Goal: Task Accomplishment & Management: Manage account settings

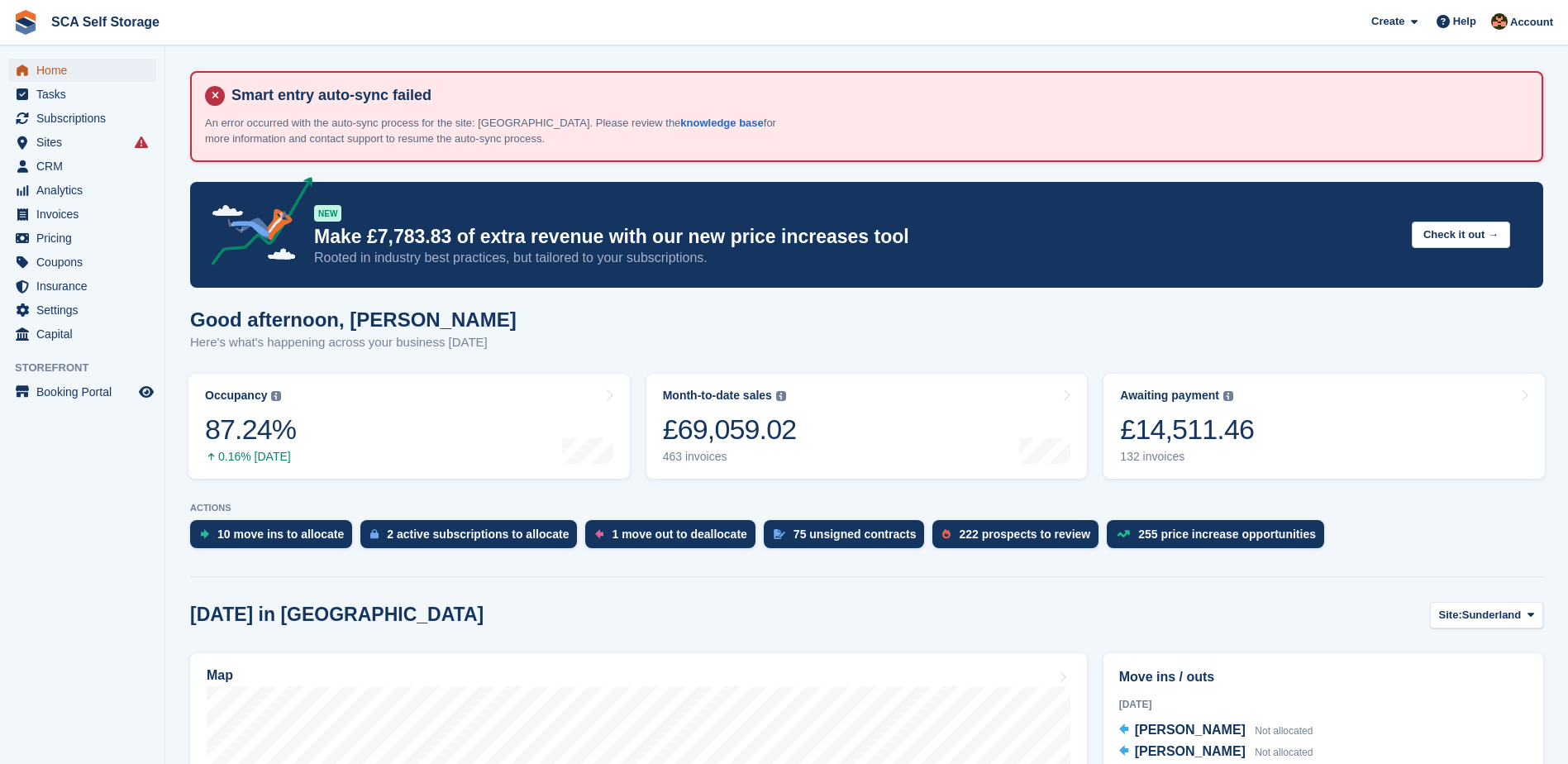
drag, startPoint x: 0, startPoint y: 0, endPoint x: 76, endPoint y: 76, distance: 107.5
click at [76, 76] on span "Home" at bounding box center [87, 70] width 100 height 23
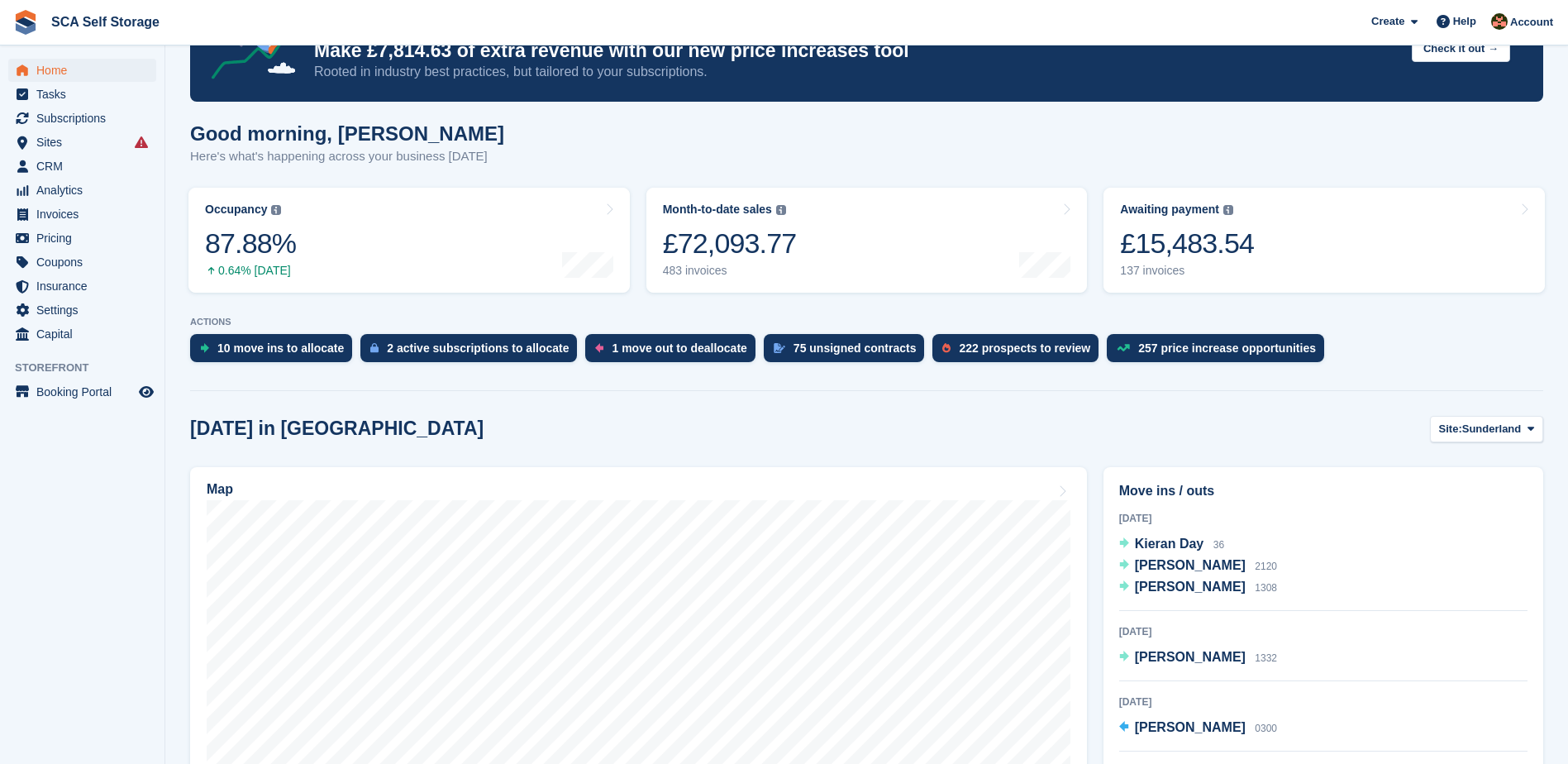
scroll to position [413, 0]
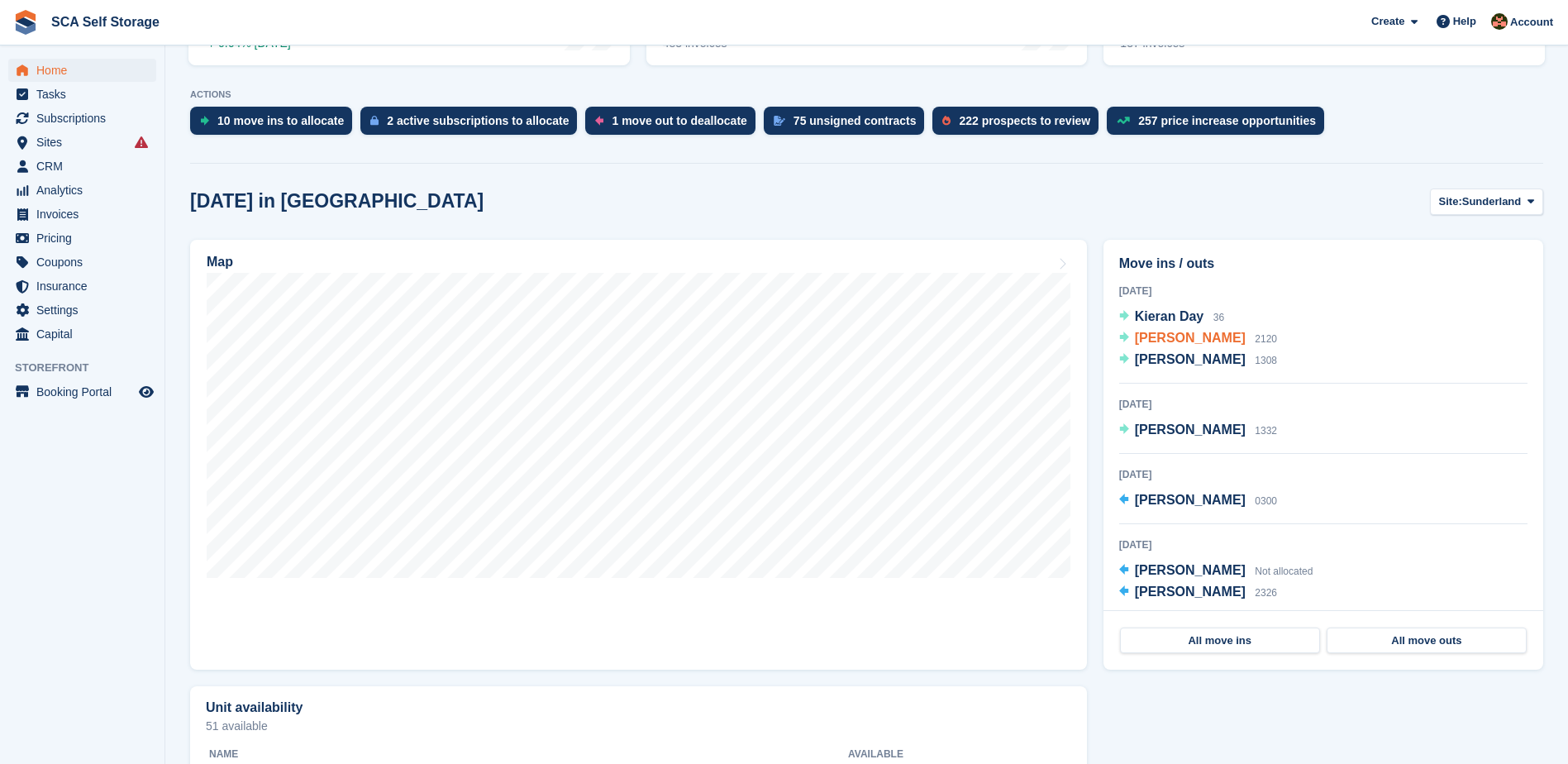
click at [1176, 343] on span "[PERSON_NAME]" at bounding box center [1190, 338] width 111 height 14
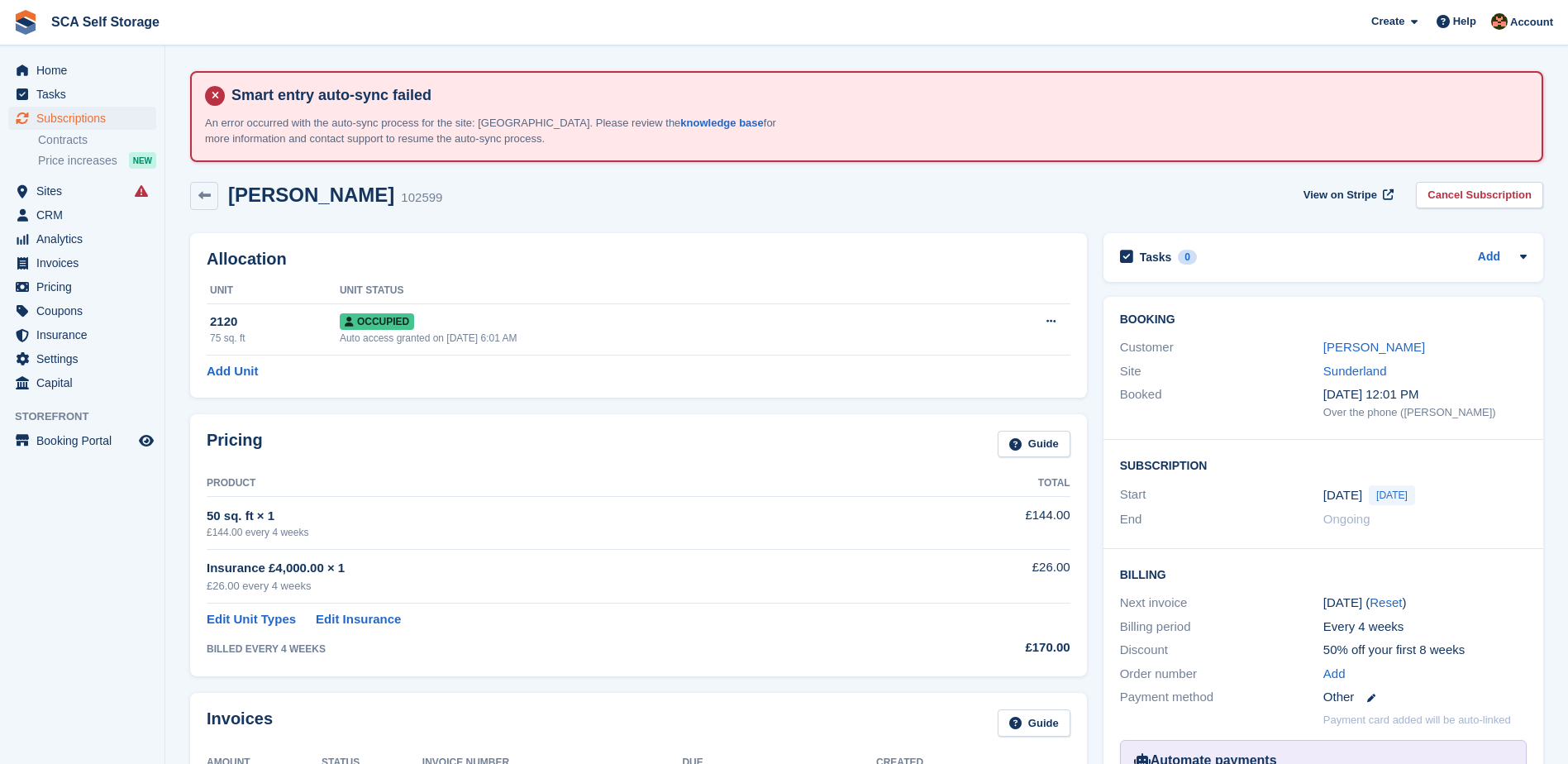
click at [1097, 379] on div "Booking Customer Matthew He Site Sunderland Booked 20 Aug, 12:01 PM Over the ph…" at bounding box center [1324, 584] width 456 height 591
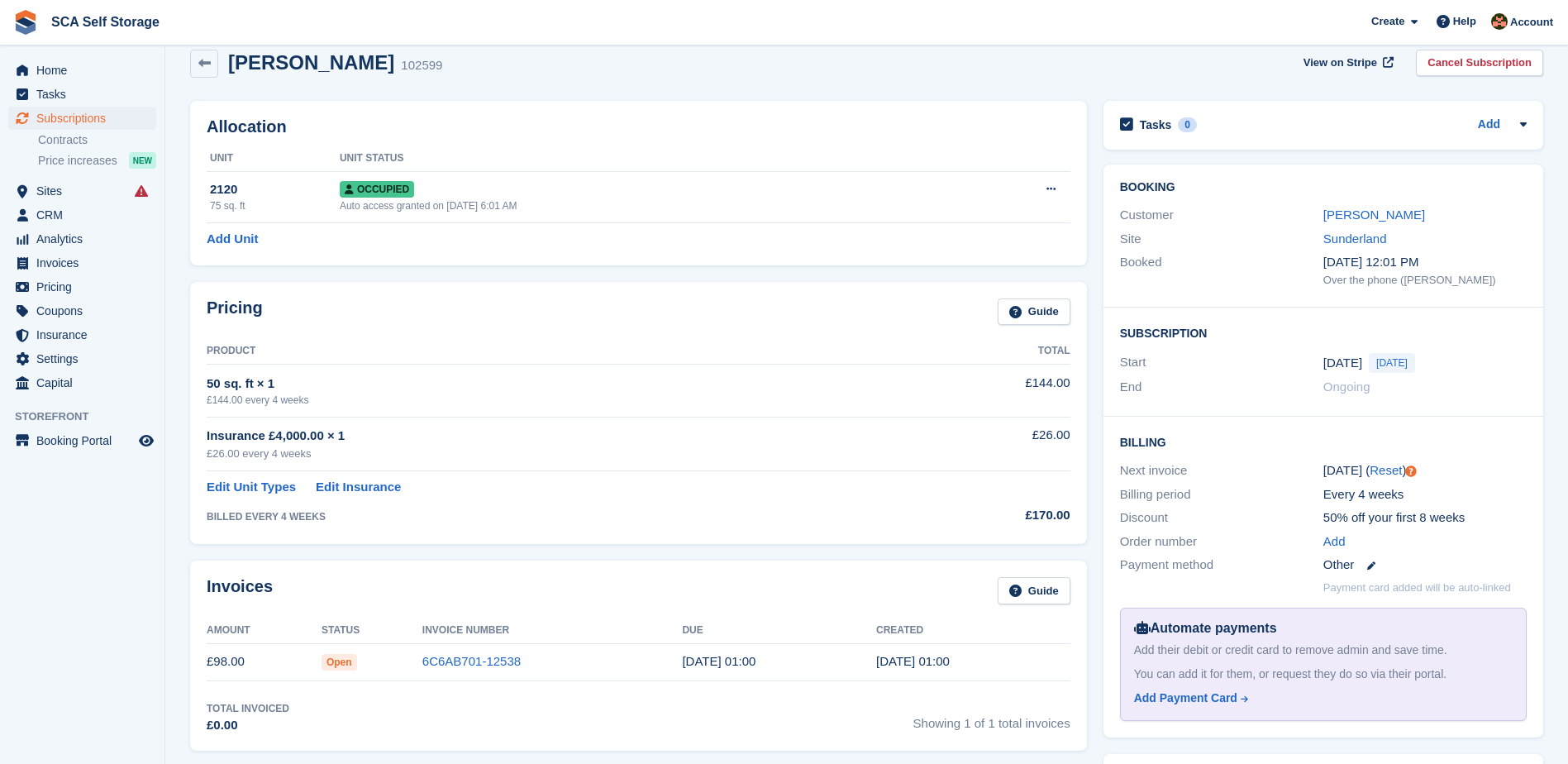
scroll to position [144, 0]
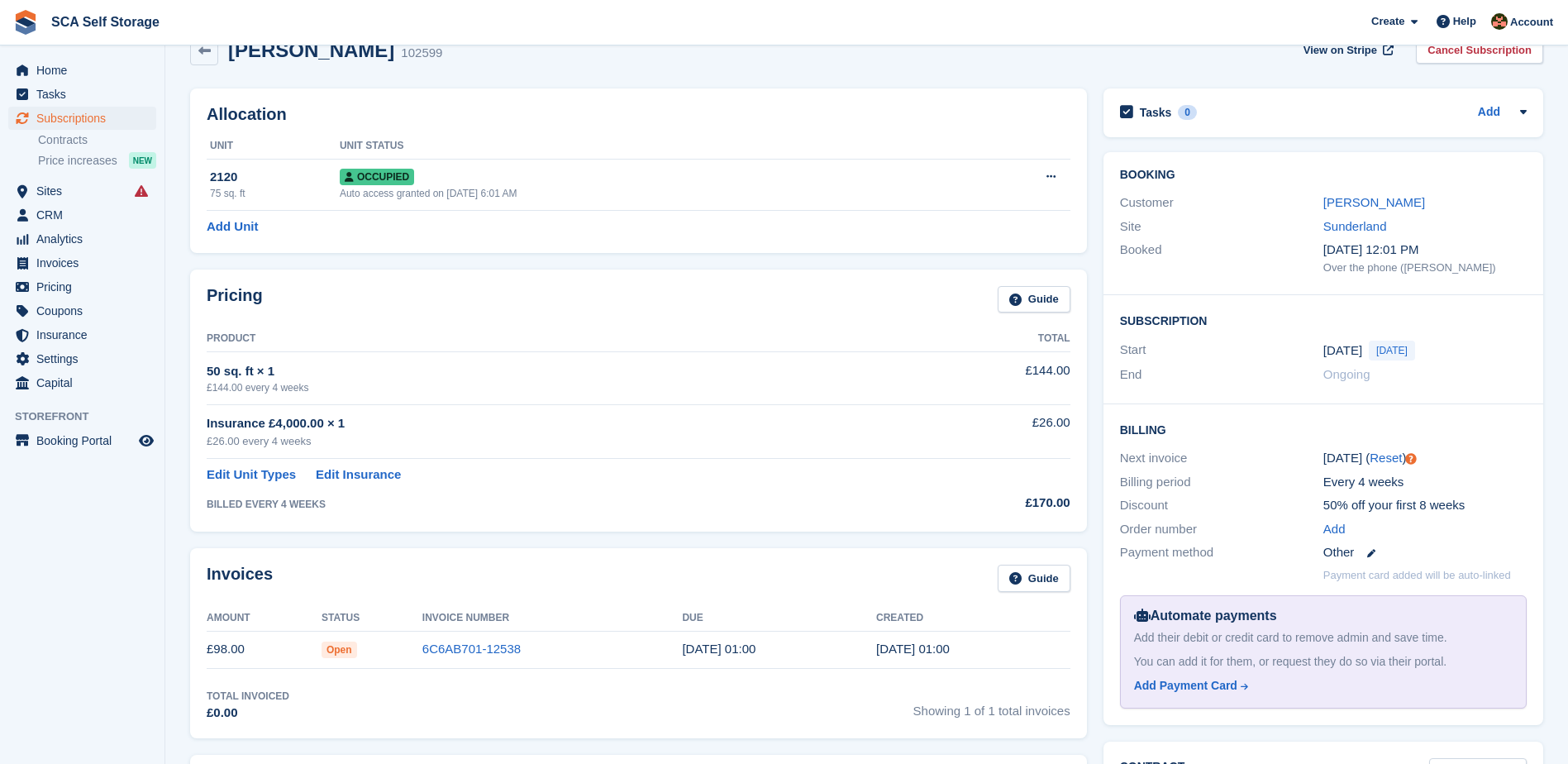
click at [1091, 368] on div "Pricing Guide Product Total 50 sq. ft × 1 £144.00 every 4 weeks £144.00 Insuran…" at bounding box center [639, 400] width 914 height 279
click at [1093, 264] on div "Pricing Guide Product Total 50 sq. ft × 1 £144.00 every 4 weeks £144.00 Insuran…" at bounding box center [639, 400] width 914 height 279
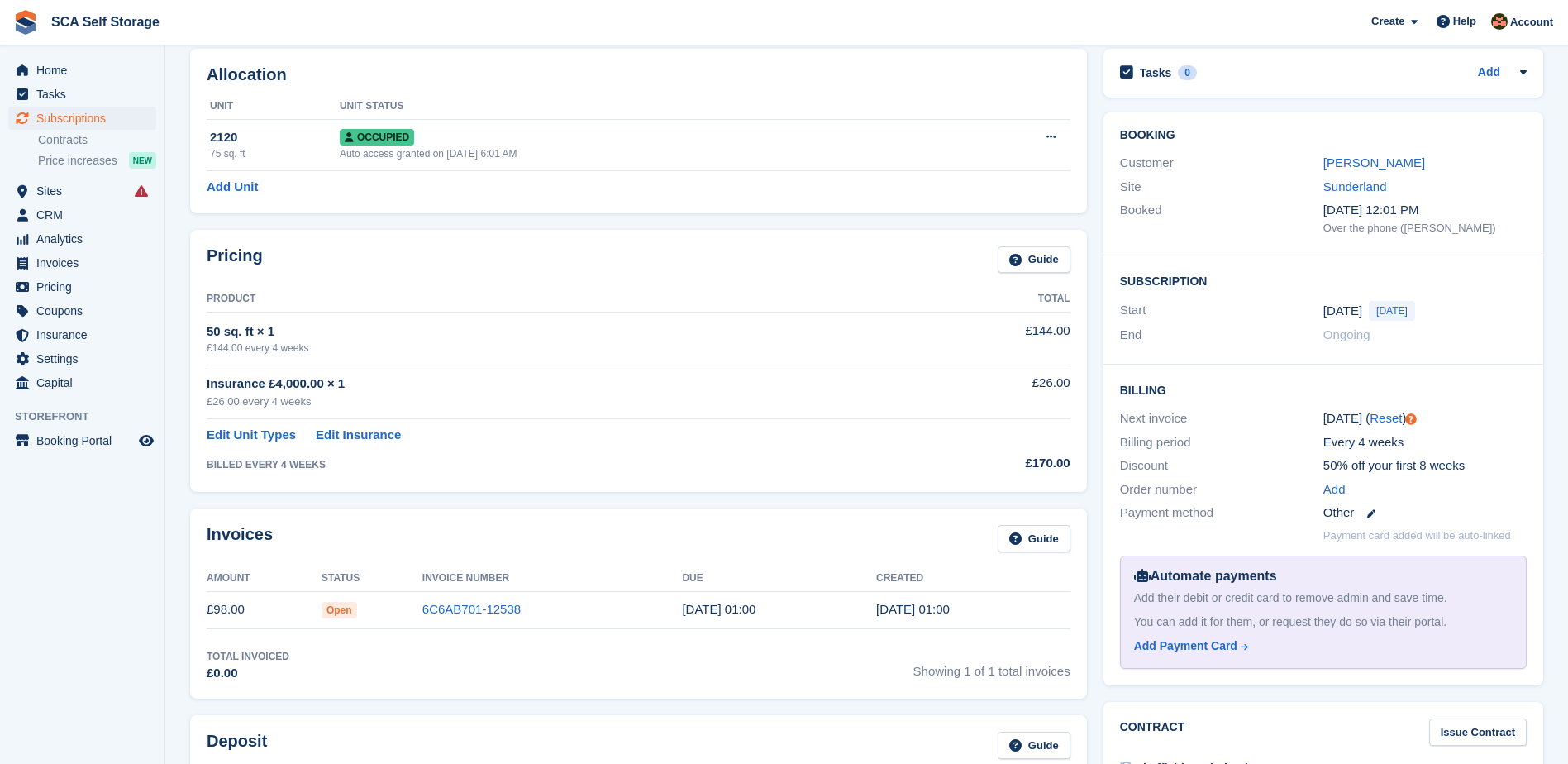
scroll to position [186, 0]
click at [1356, 157] on link "[PERSON_NAME]" at bounding box center [1375, 160] width 102 height 14
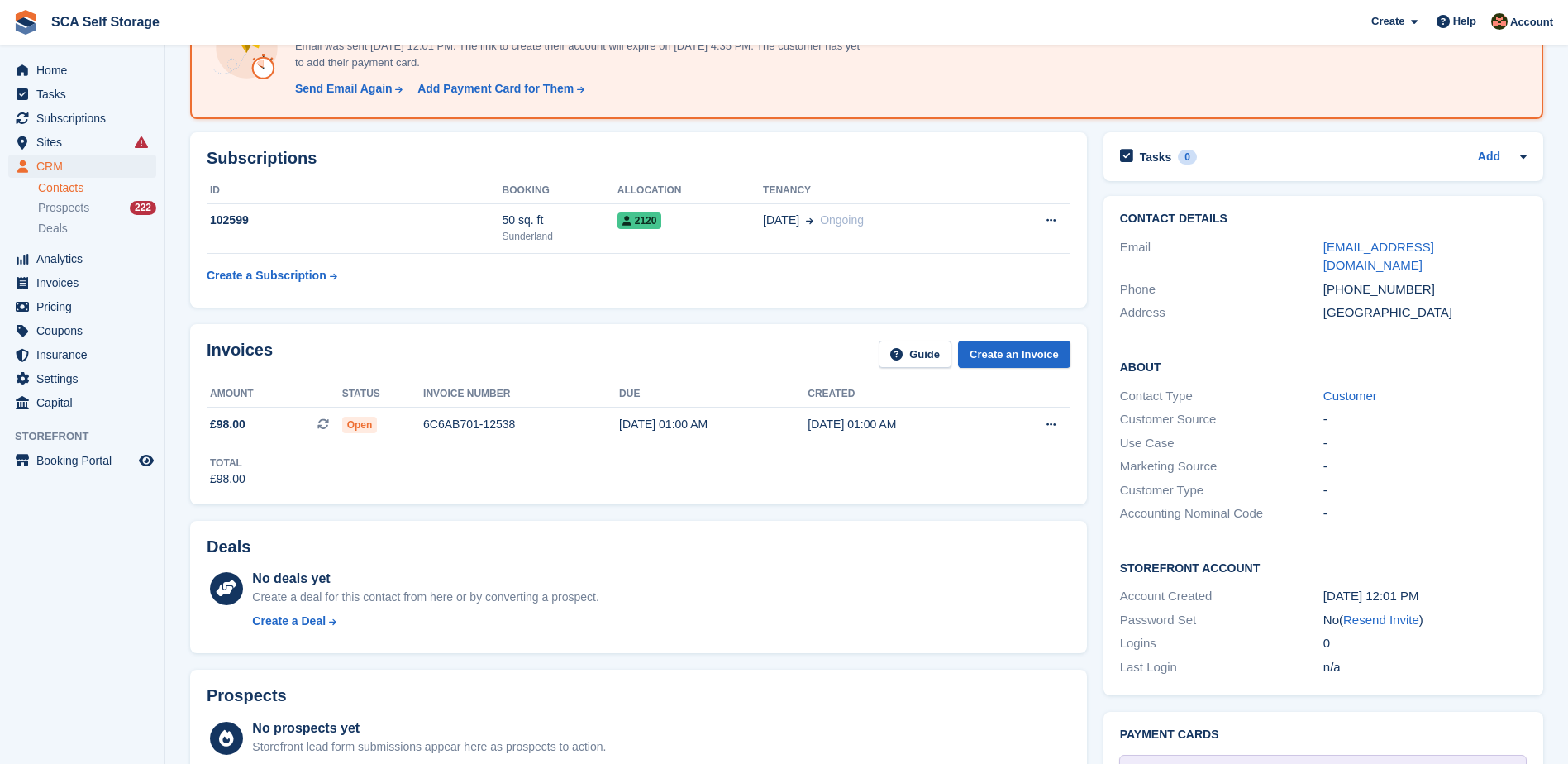
scroll to position [269, 0]
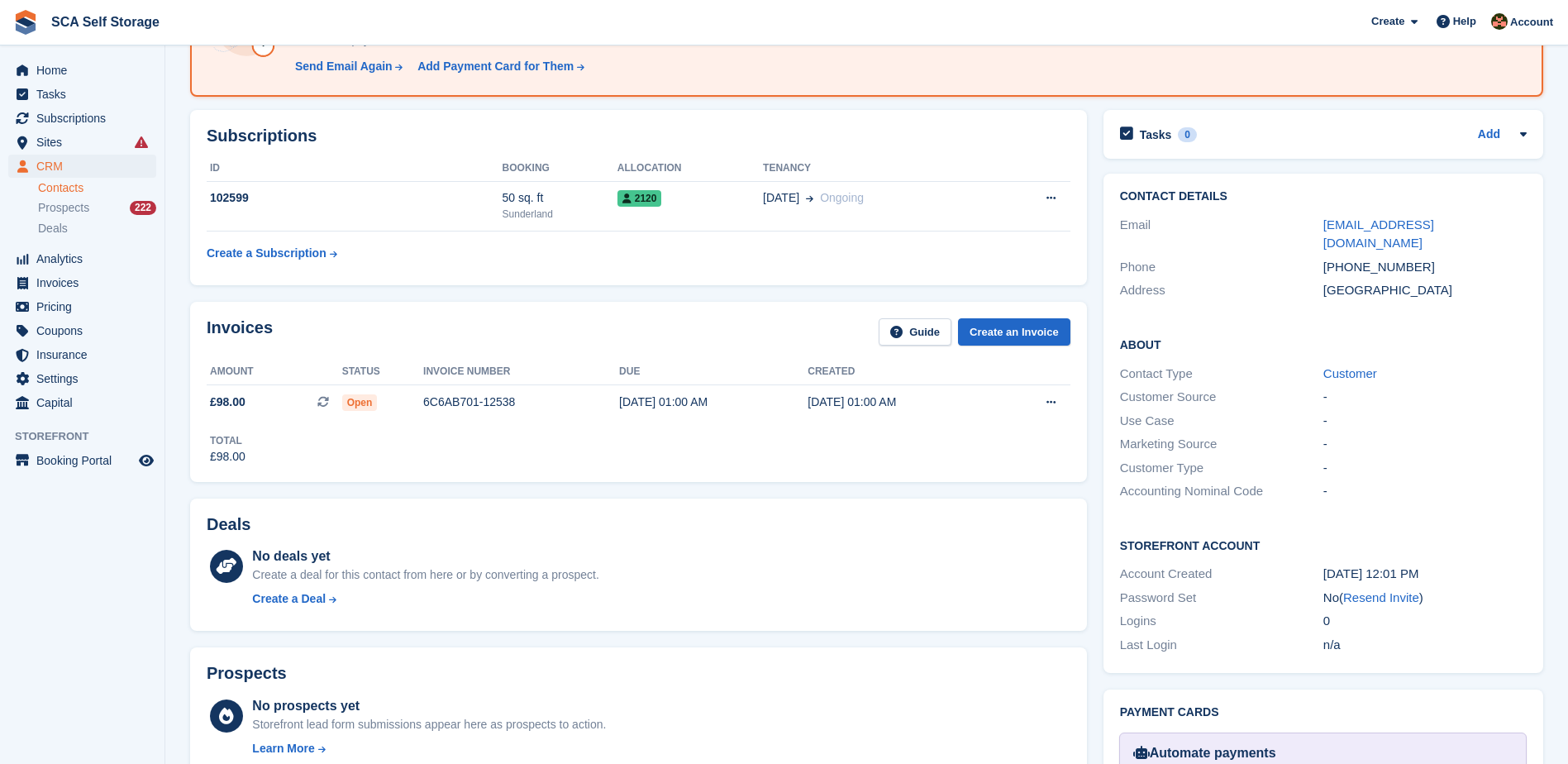
click at [709, 307] on div "Invoices Guide Create an Invoice Amount Status Invoice number Due Created £98.0…" at bounding box center [639, 391] width 898 height 179
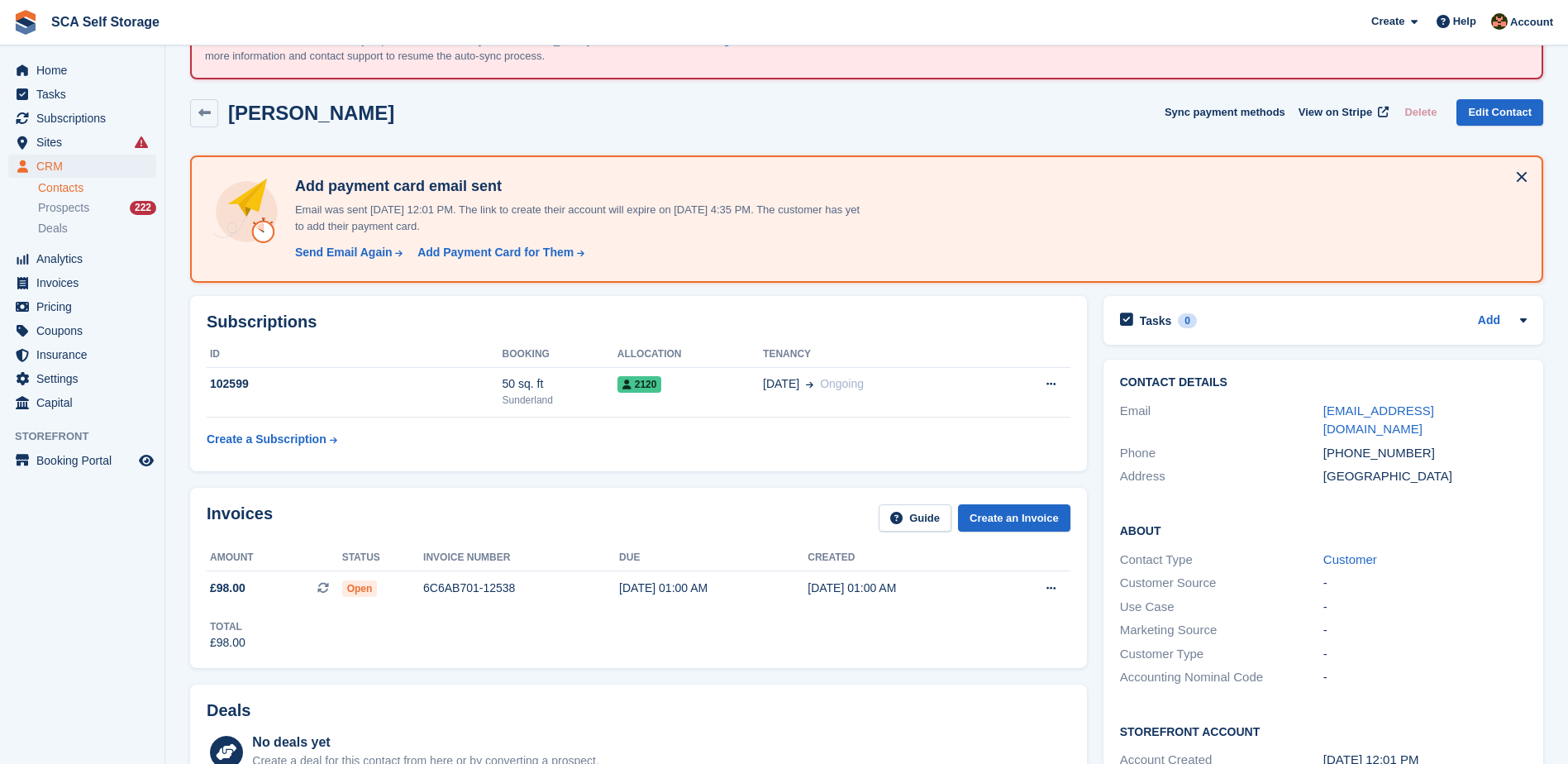
scroll to position [248, 0]
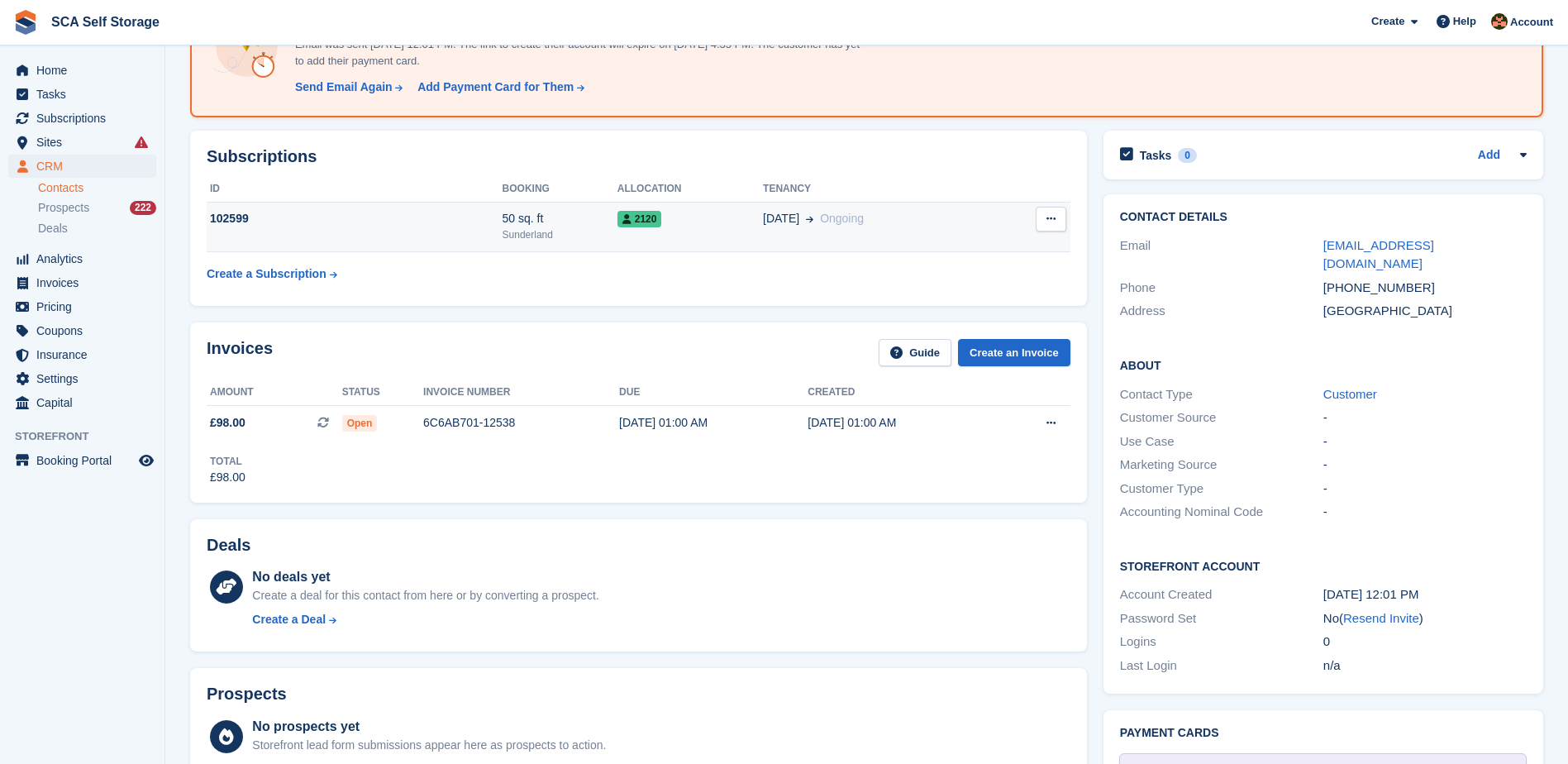
click at [854, 236] on td "23 Aug Ongoing" at bounding box center [878, 227] width 229 height 51
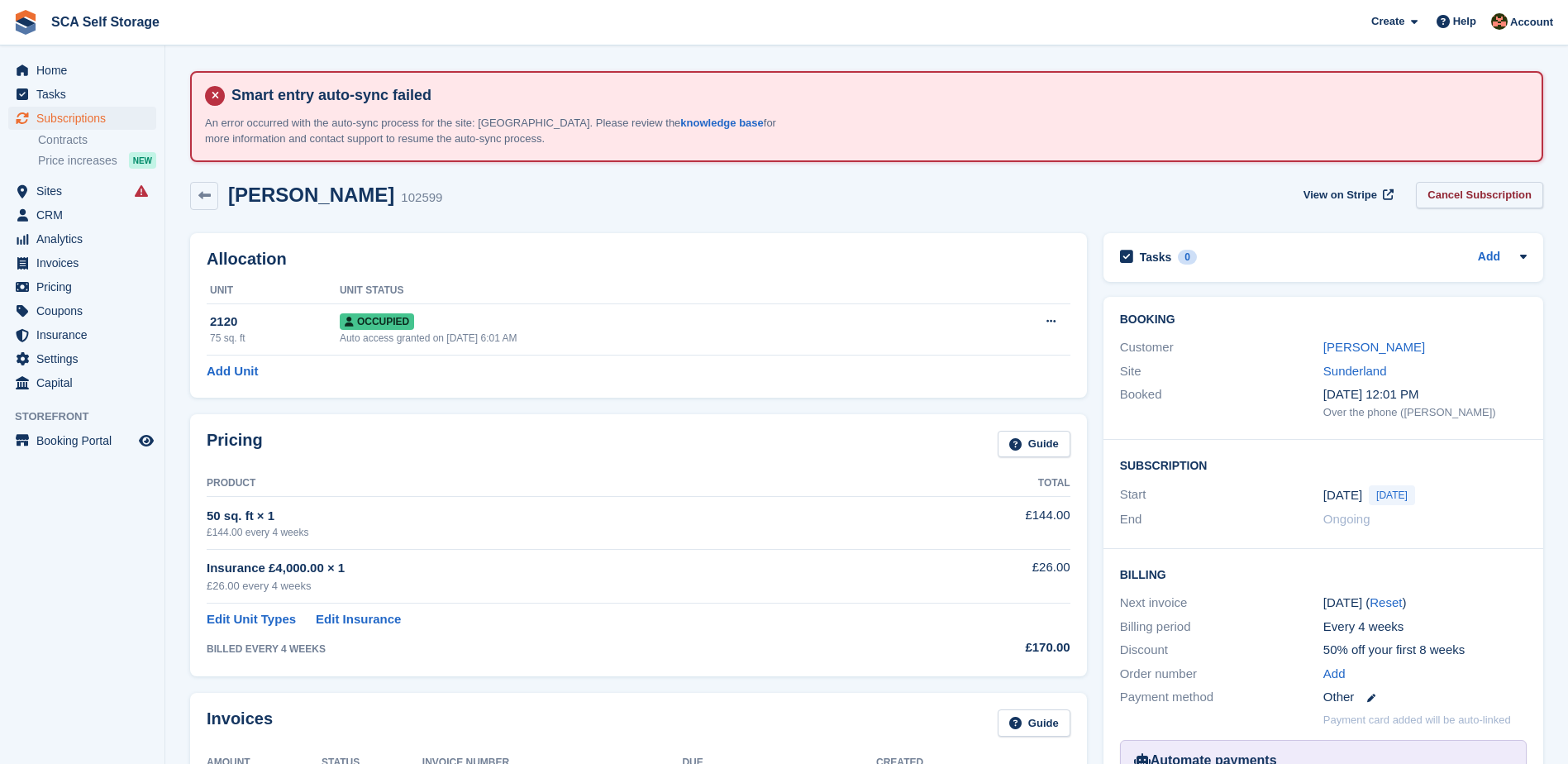
click at [1466, 187] on link "Cancel Subscription" at bounding box center [1480, 195] width 128 height 27
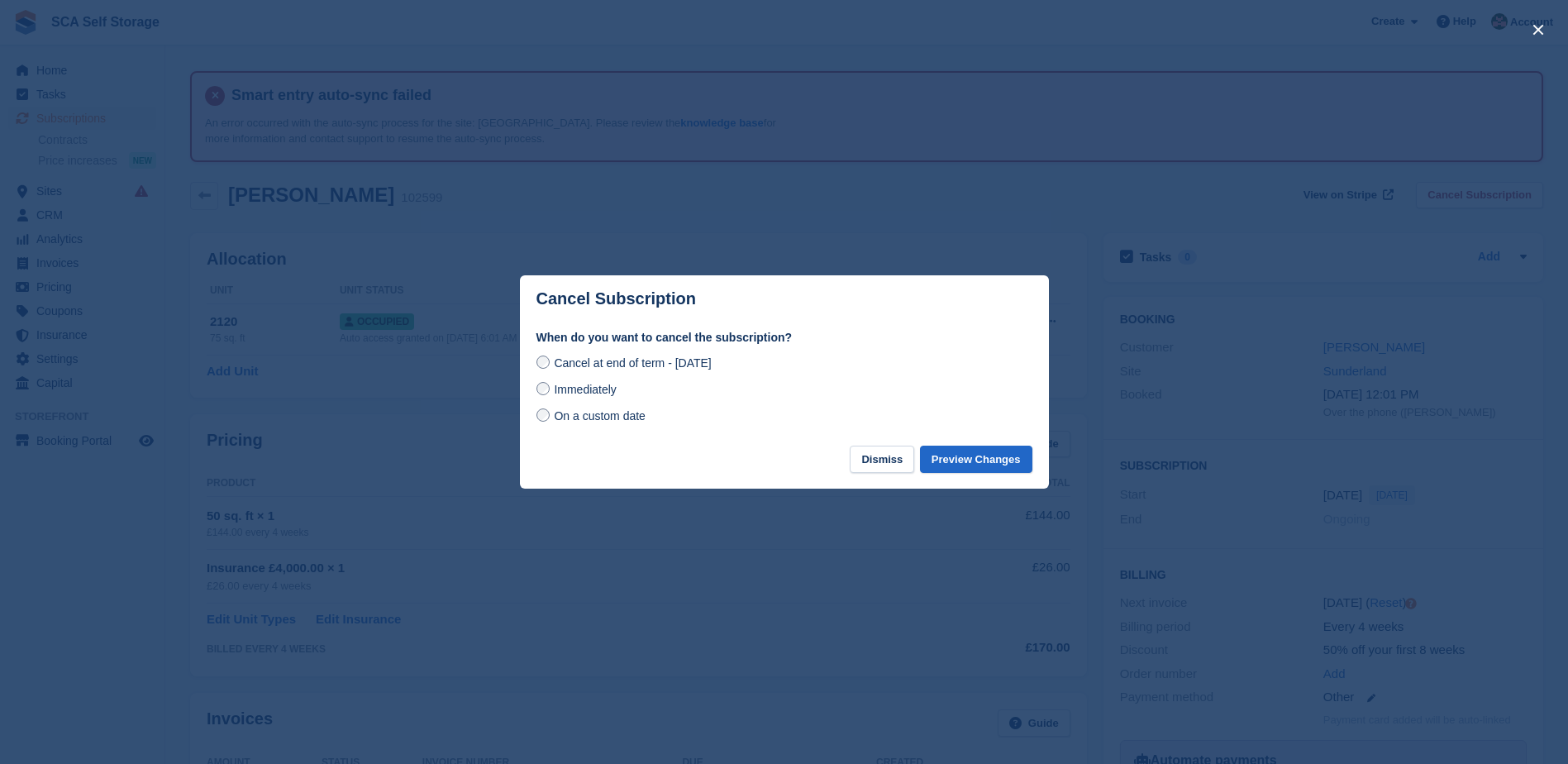
click at [585, 393] on span "Immediately" at bounding box center [585, 388] width 62 height 13
click at [995, 456] on button "Preview Changes" at bounding box center [976, 458] width 113 height 27
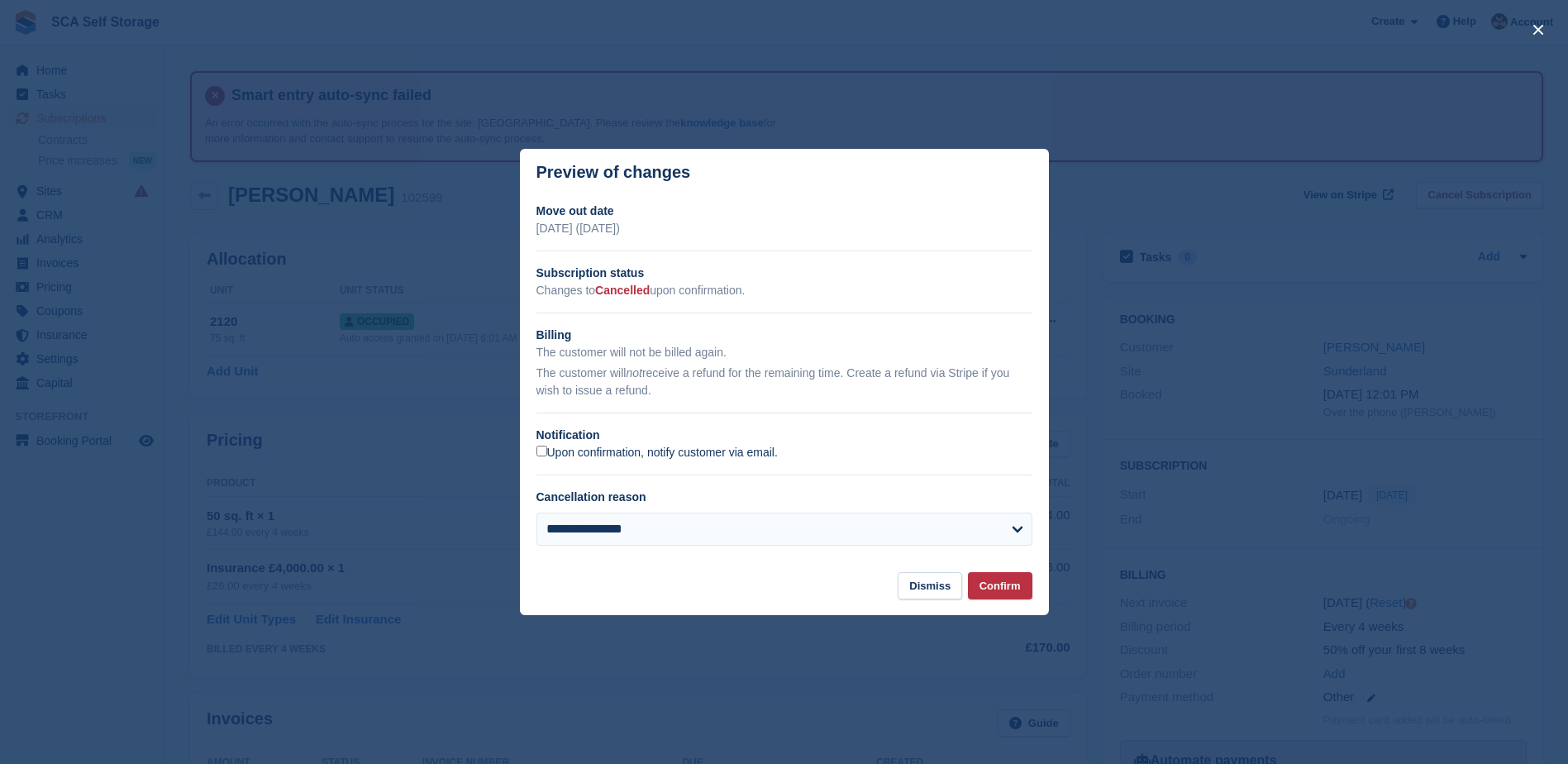
click at [595, 455] on label "Upon confirmation, notify customer via email." at bounding box center [657, 452] width 241 height 15
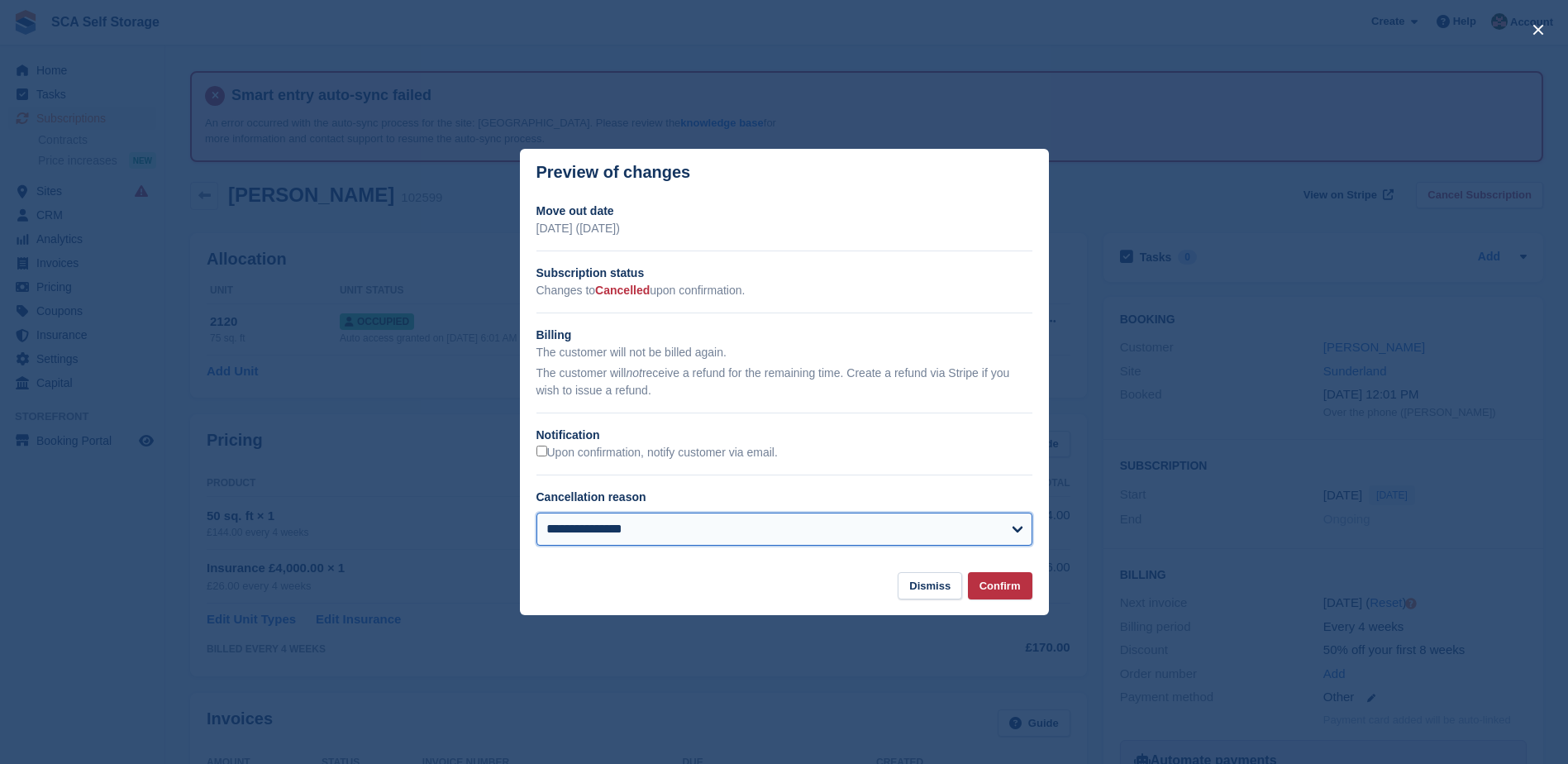
drag, startPoint x: 648, startPoint y: 531, endPoint x: 659, endPoint y: 522, distance: 14.2
click at [648, 531] on select "**********" at bounding box center [785, 529] width 496 height 33
select select "**********"
click at [537, 514] on select "**********" at bounding box center [785, 529] width 496 height 33
click at [991, 581] on button "Confirm" at bounding box center [1000, 585] width 65 height 27
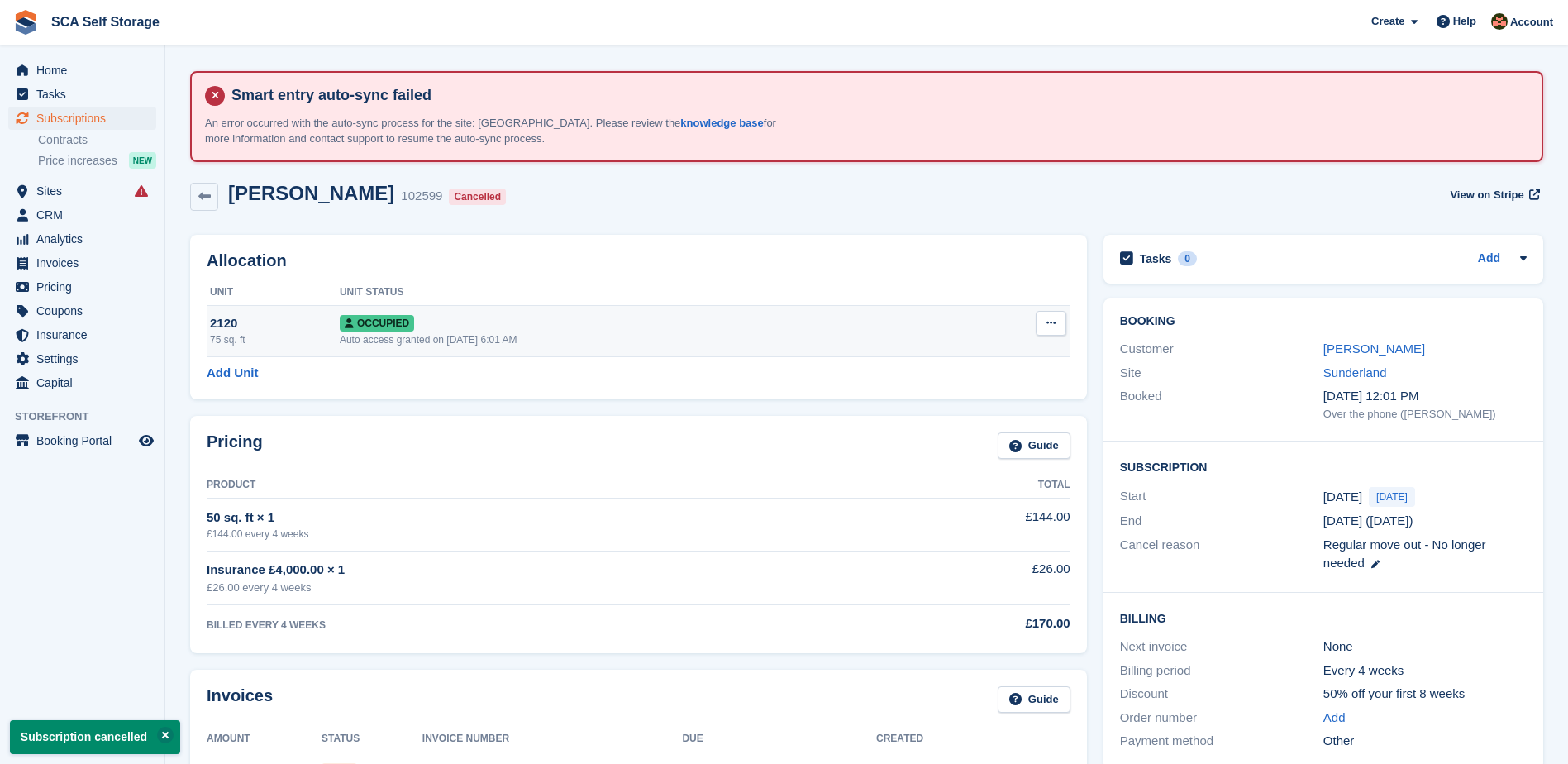
click at [1051, 316] on button at bounding box center [1051, 323] width 31 height 25
drag, startPoint x: 965, startPoint y: 409, endPoint x: 876, endPoint y: 57, distance: 363.1
click at [965, 409] on p "Deallocate" at bounding box center [987, 412] width 143 height 22
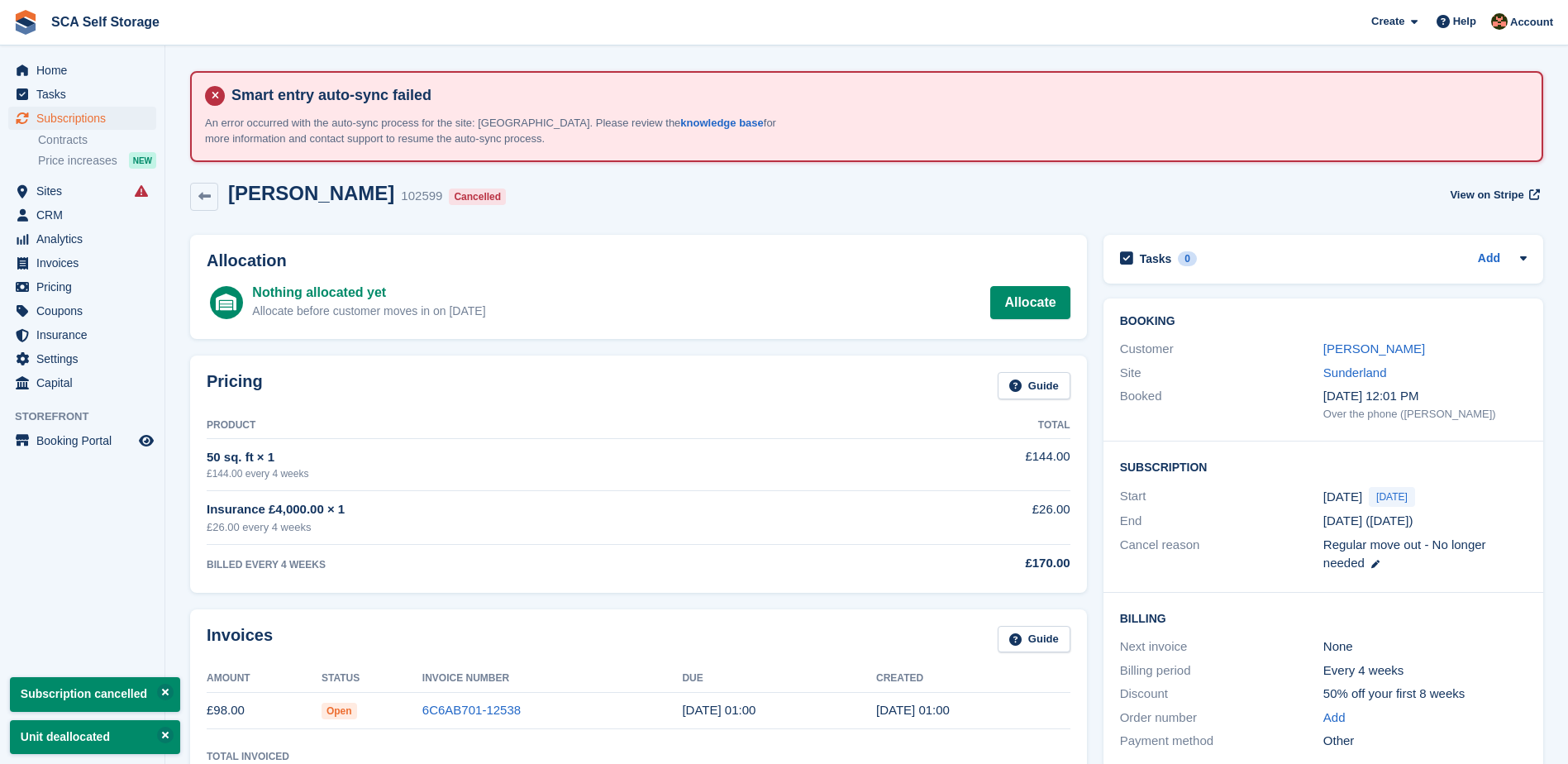
click at [1392, 339] on div "Customer Matthew He" at bounding box center [1324, 350] width 406 height 24
click at [1379, 348] on link "[PERSON_NAME]" at bounding box center [1375, 349] width 102 height 14
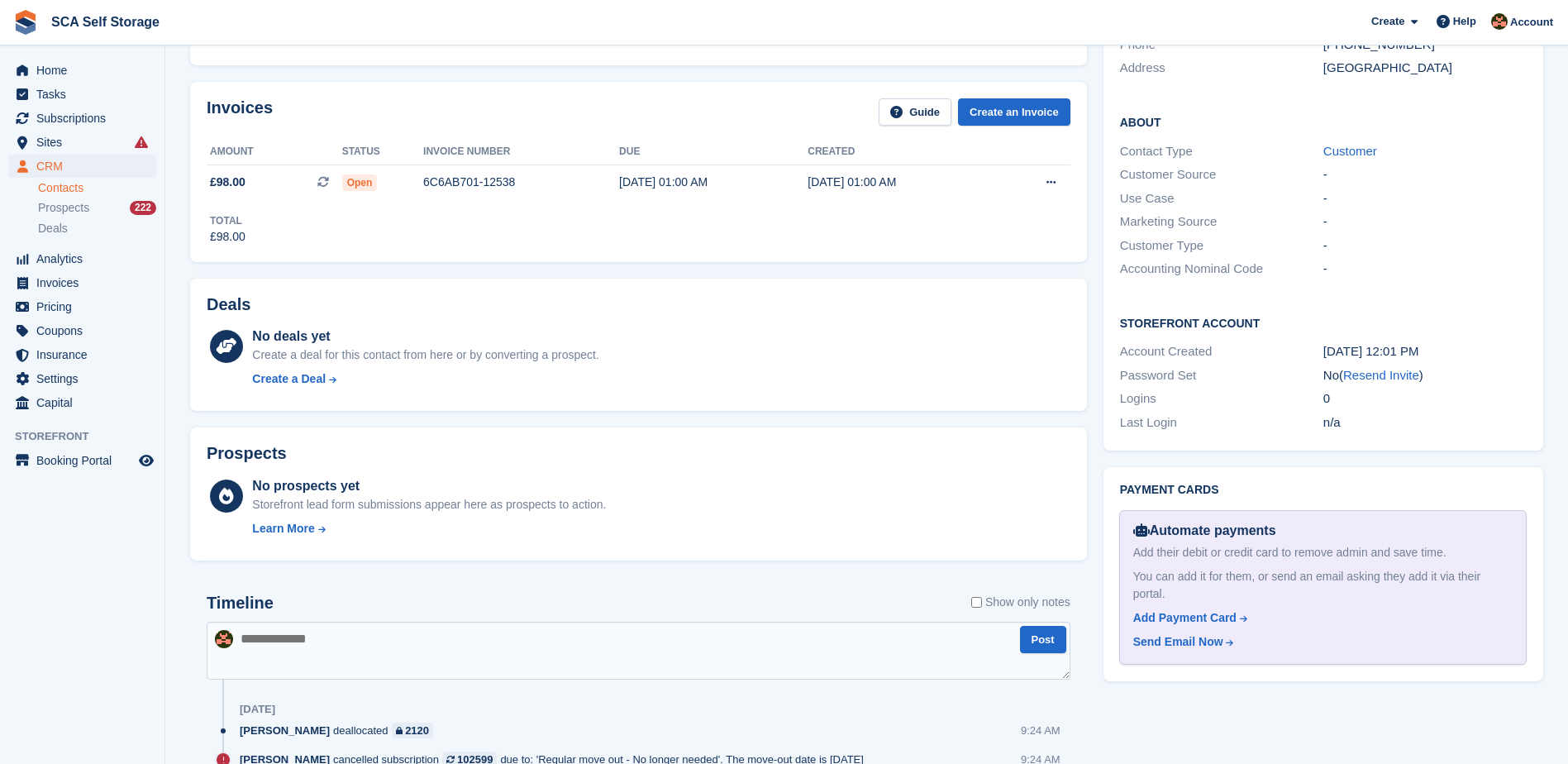
scroll to position [496, 0]
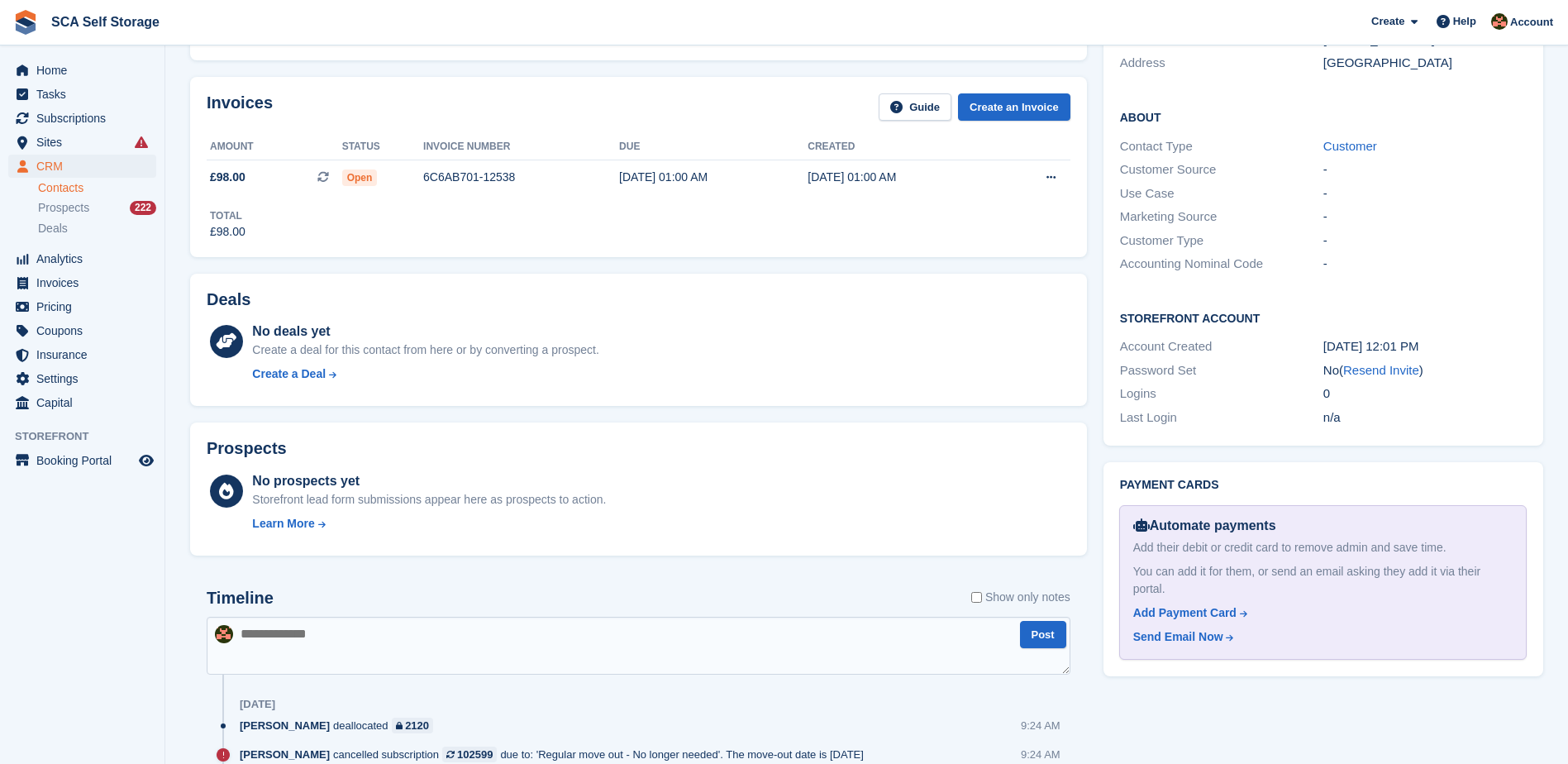
click at [578, 647] on textarea at bounding box center [638, 645] width 864 height 58
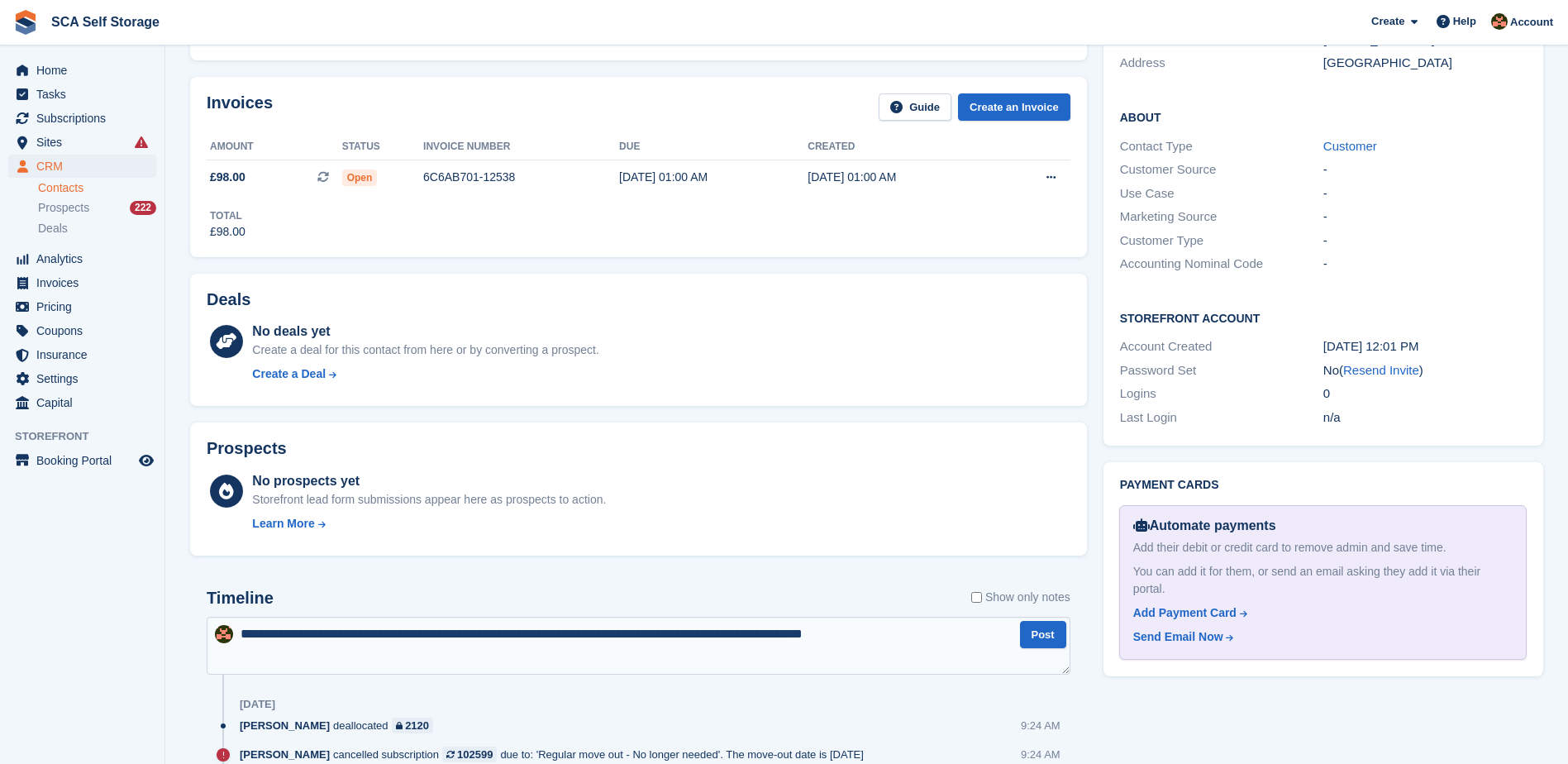
type textarea "**********"
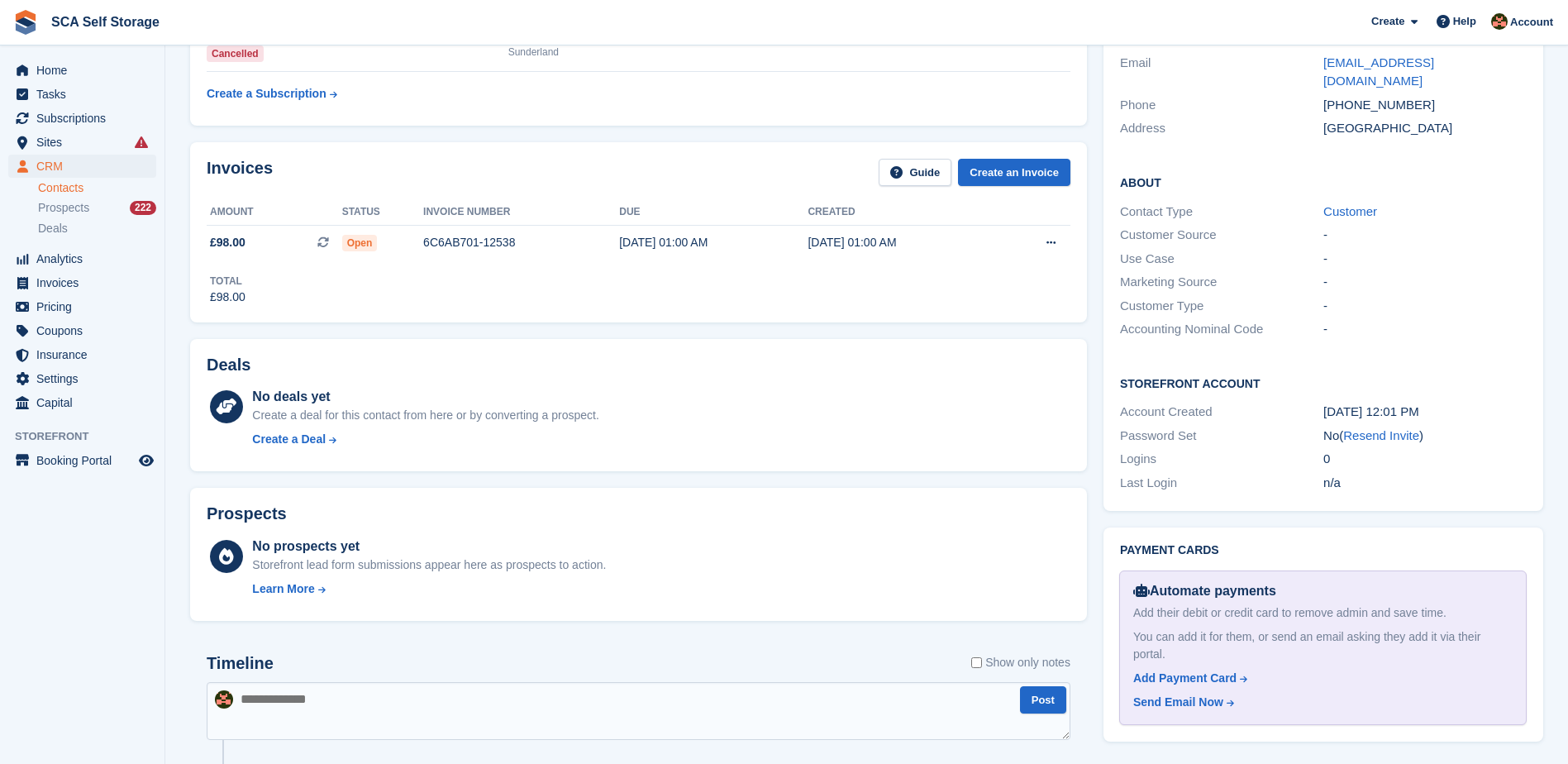
scroll to position [269, 0]
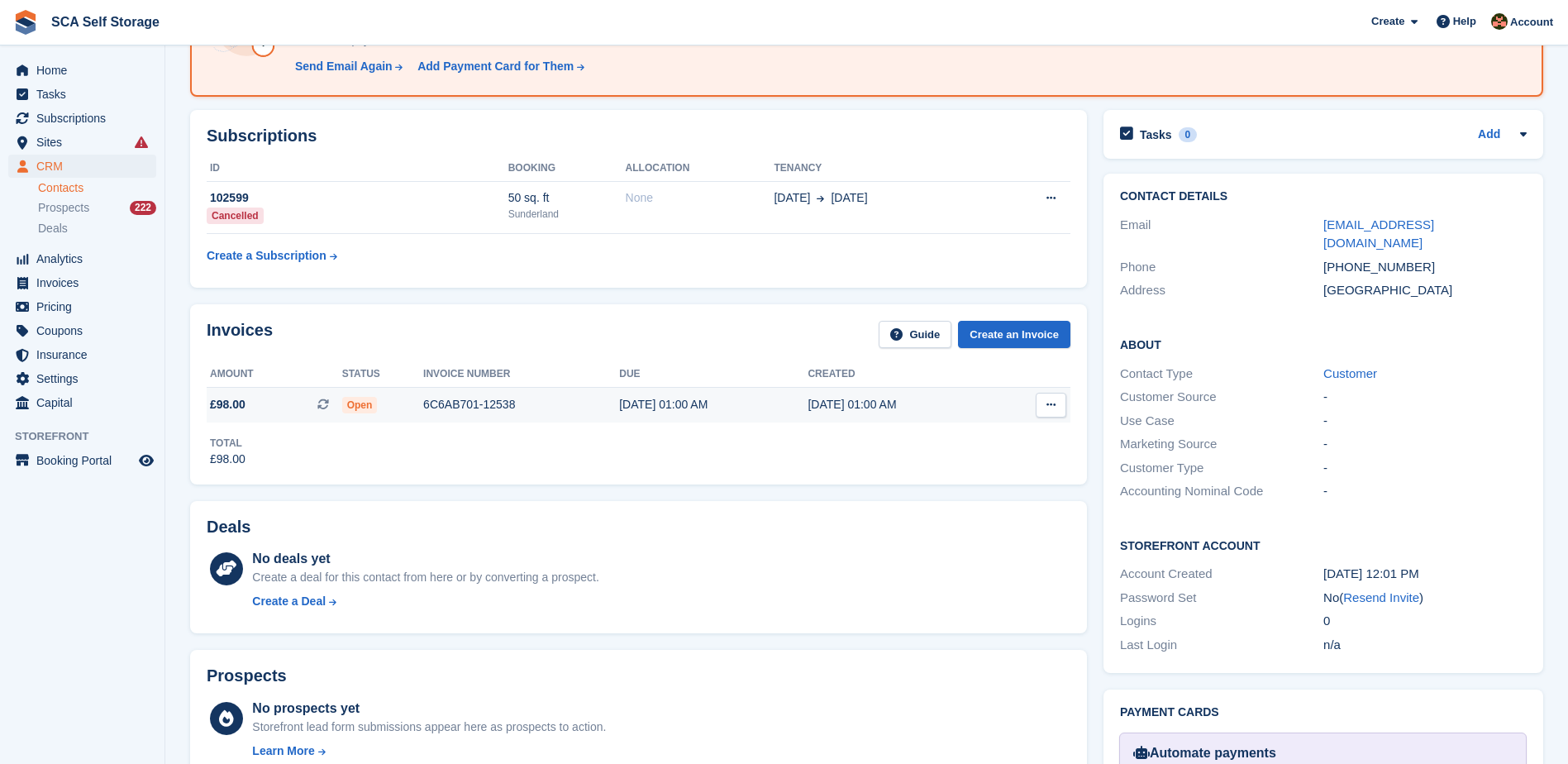
click at [450, 398] on div "6C6AB701-12538" at bounding box center [521, 404] width 196 height 17
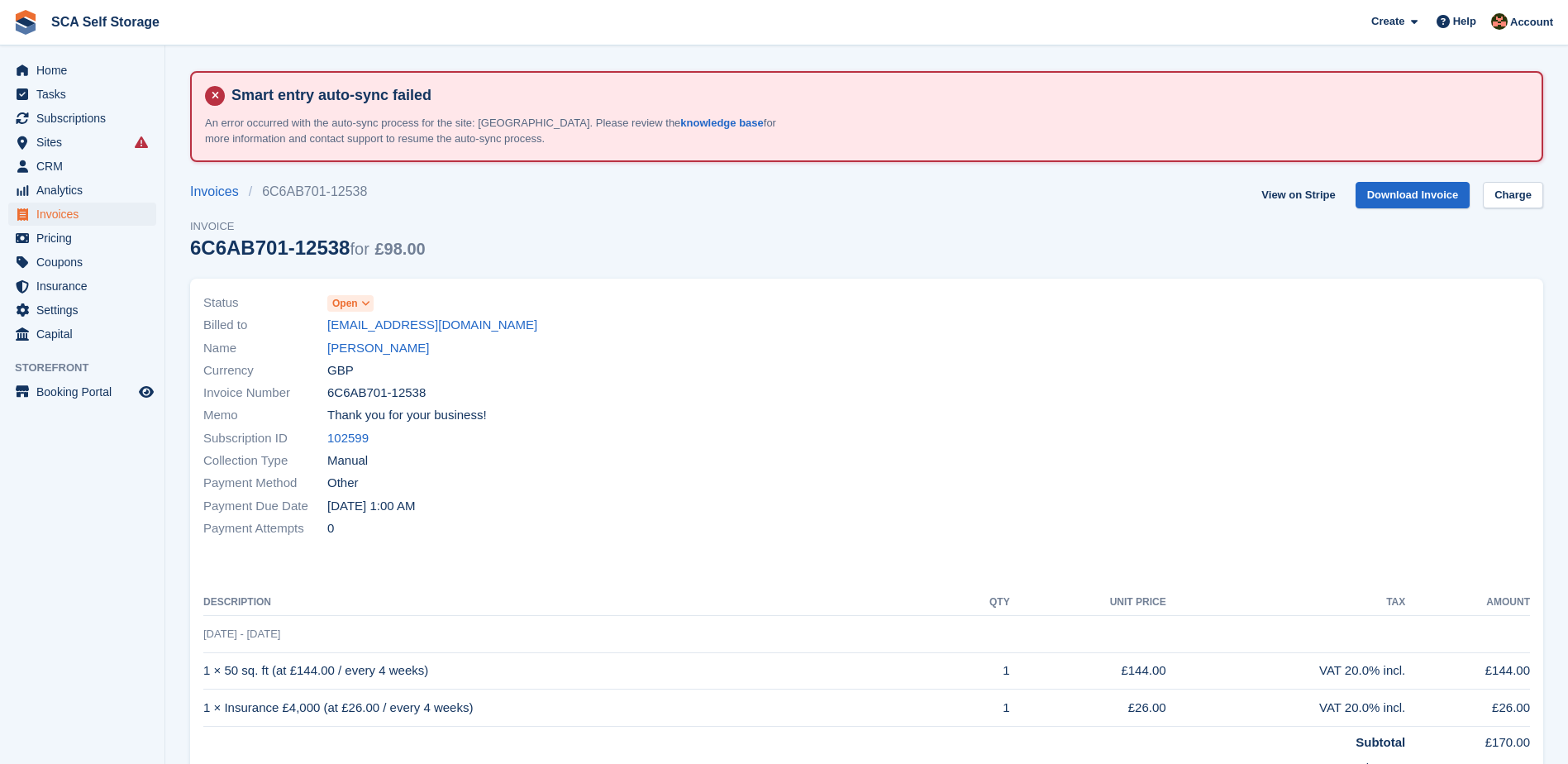
click at [334, 300] on span "Open" at bounding box center [346, 303] width 26 height 15
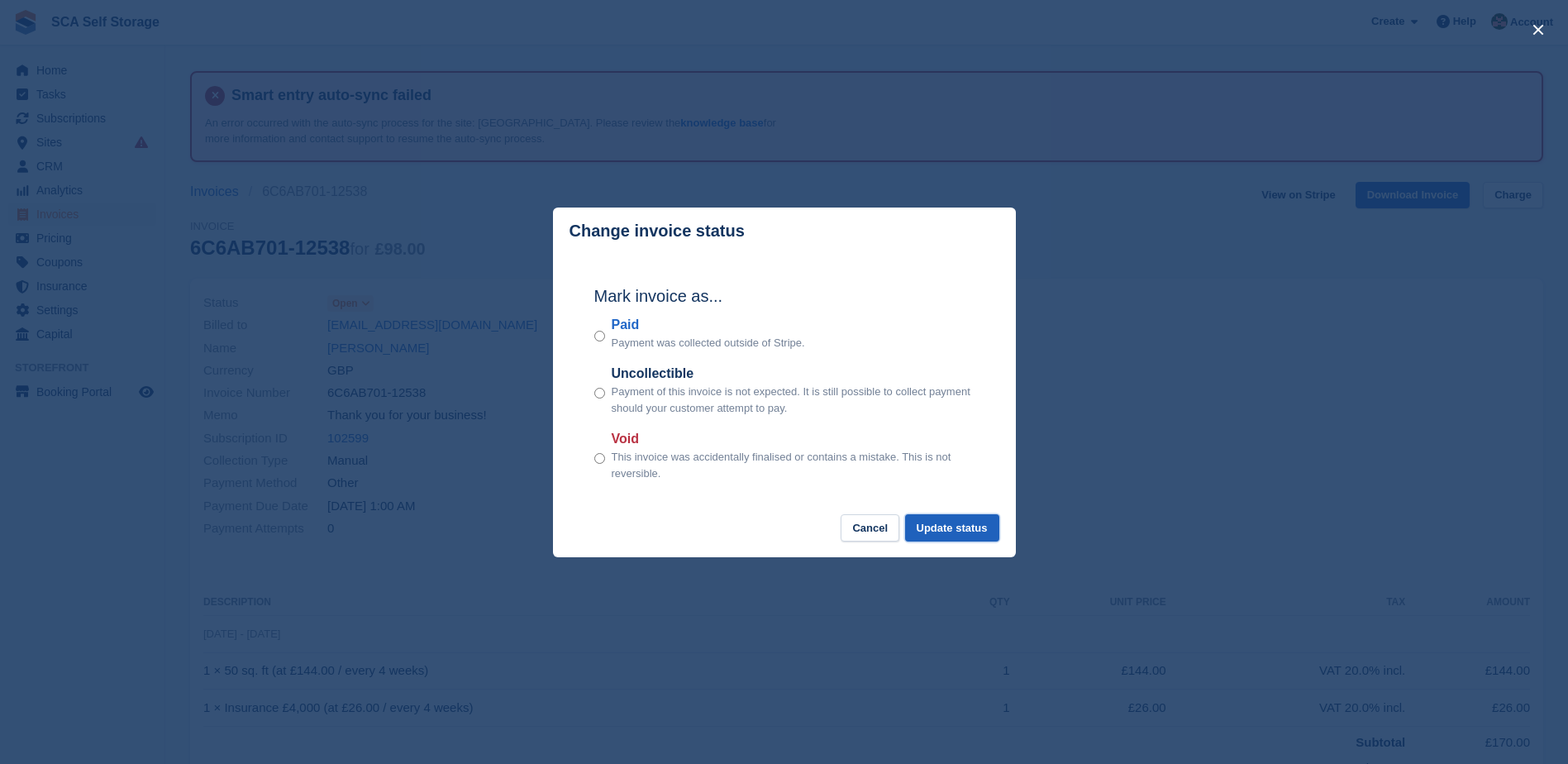
click at [954, 533] on button "Update status" at bounding box center [952, 527] width 95 height 27
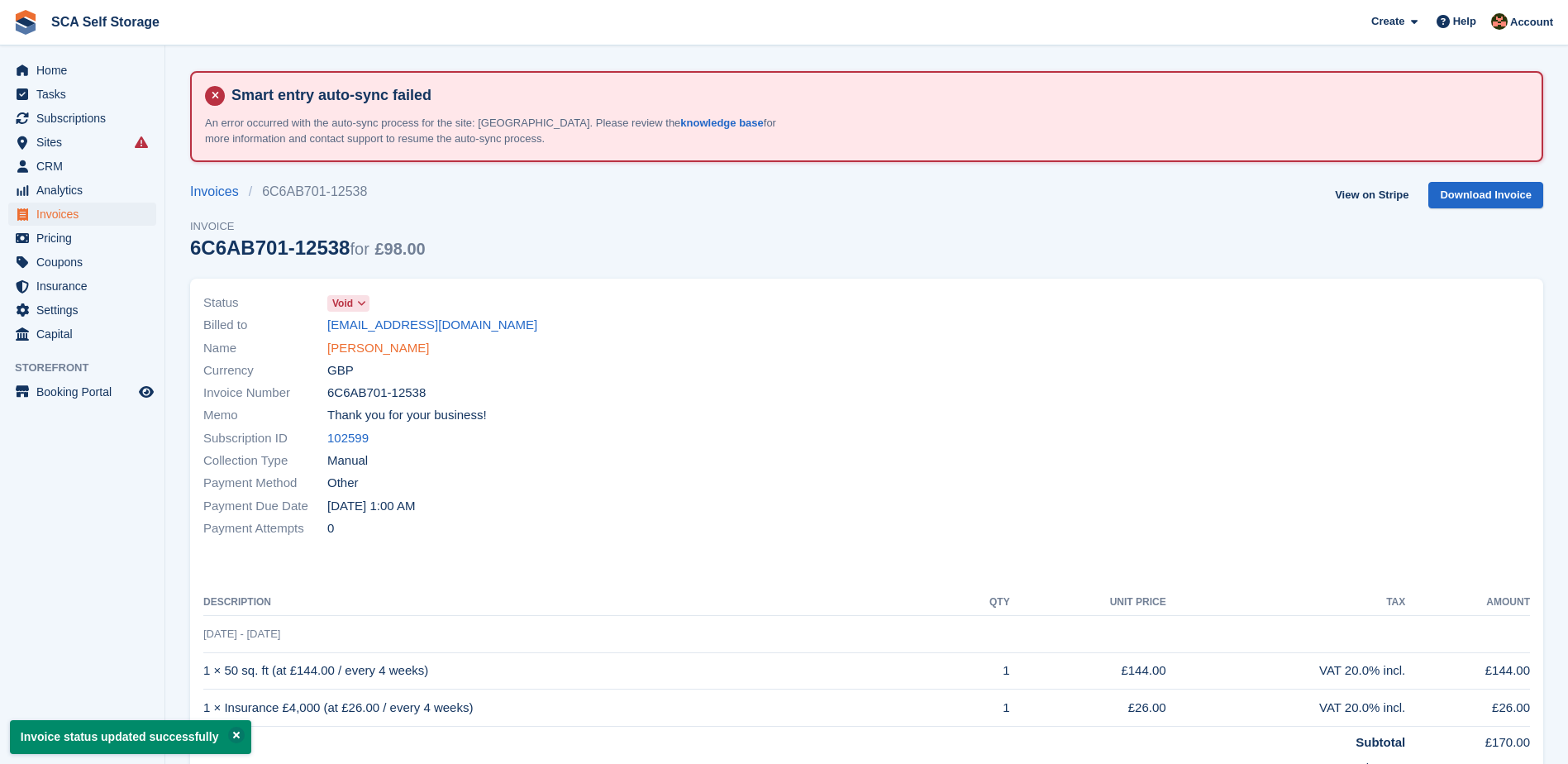
click at [385, 352] on link "[PERSON_NAME]" at bounding box center [379, 348] width 102 height 19
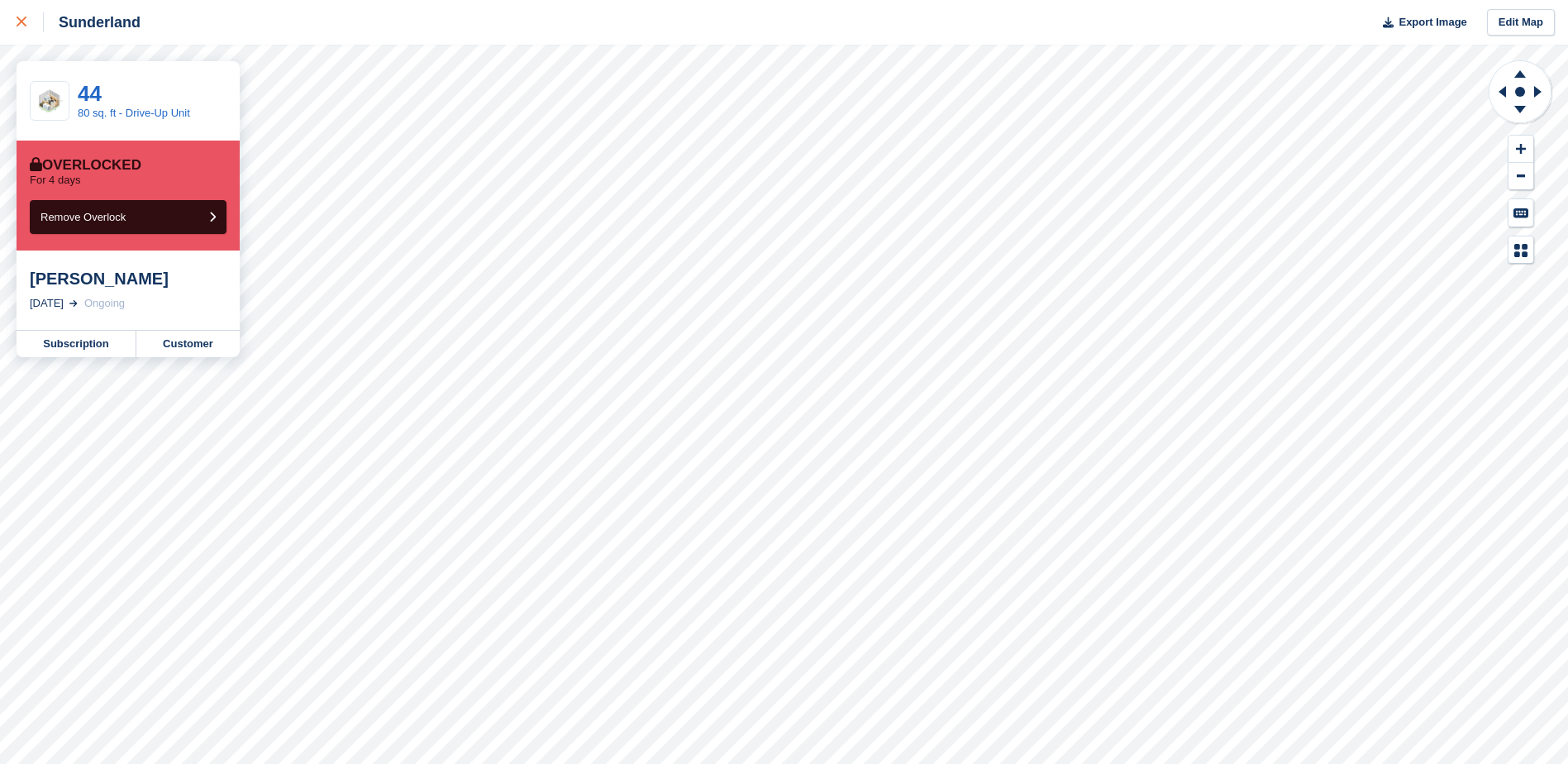
click at [16, 29] on link at bounding box center [22, 22] width 44 height 45
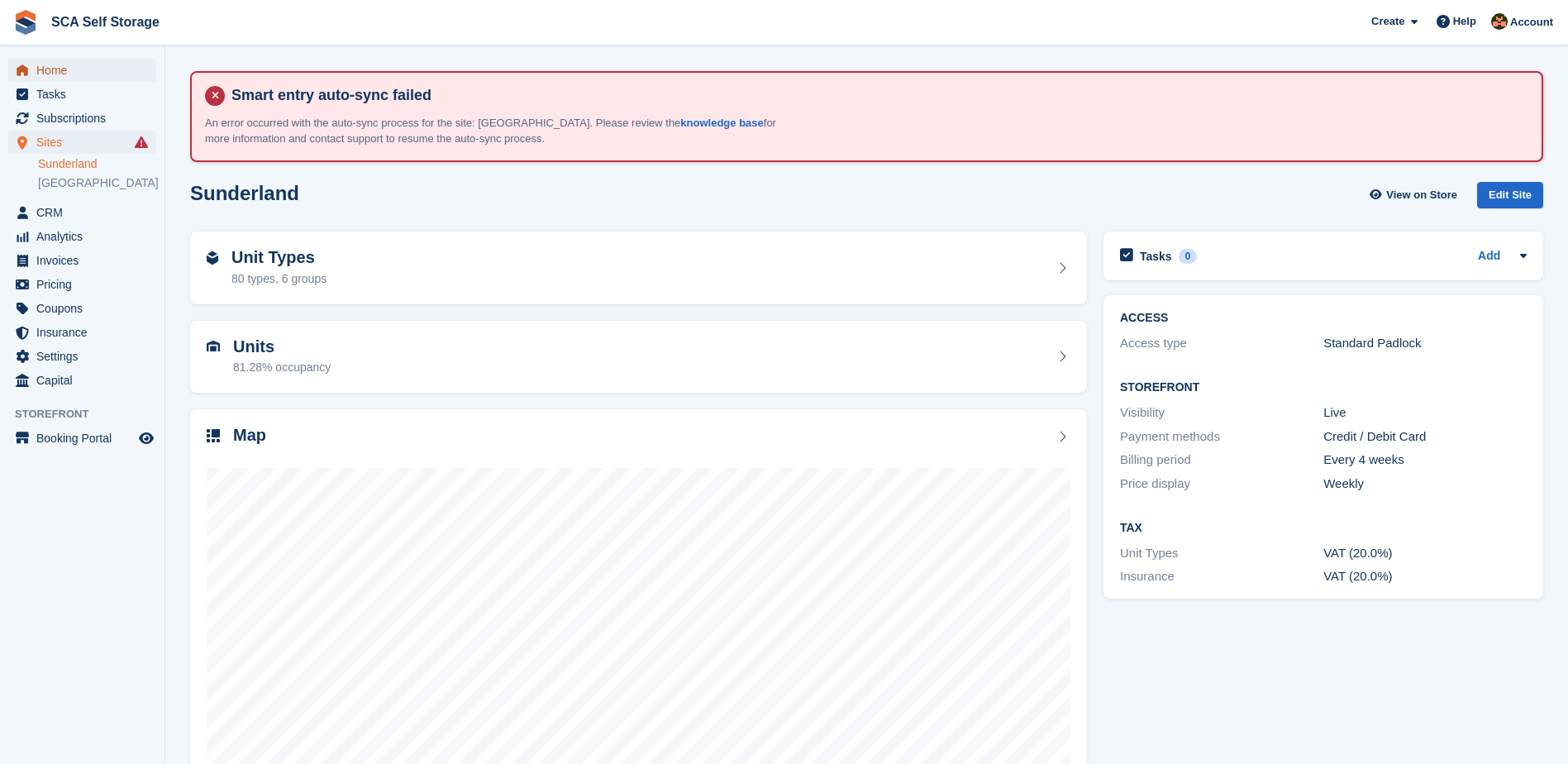
click at [57, 71] on span "Home" at bounding box center [87, 70] width 100 height 23
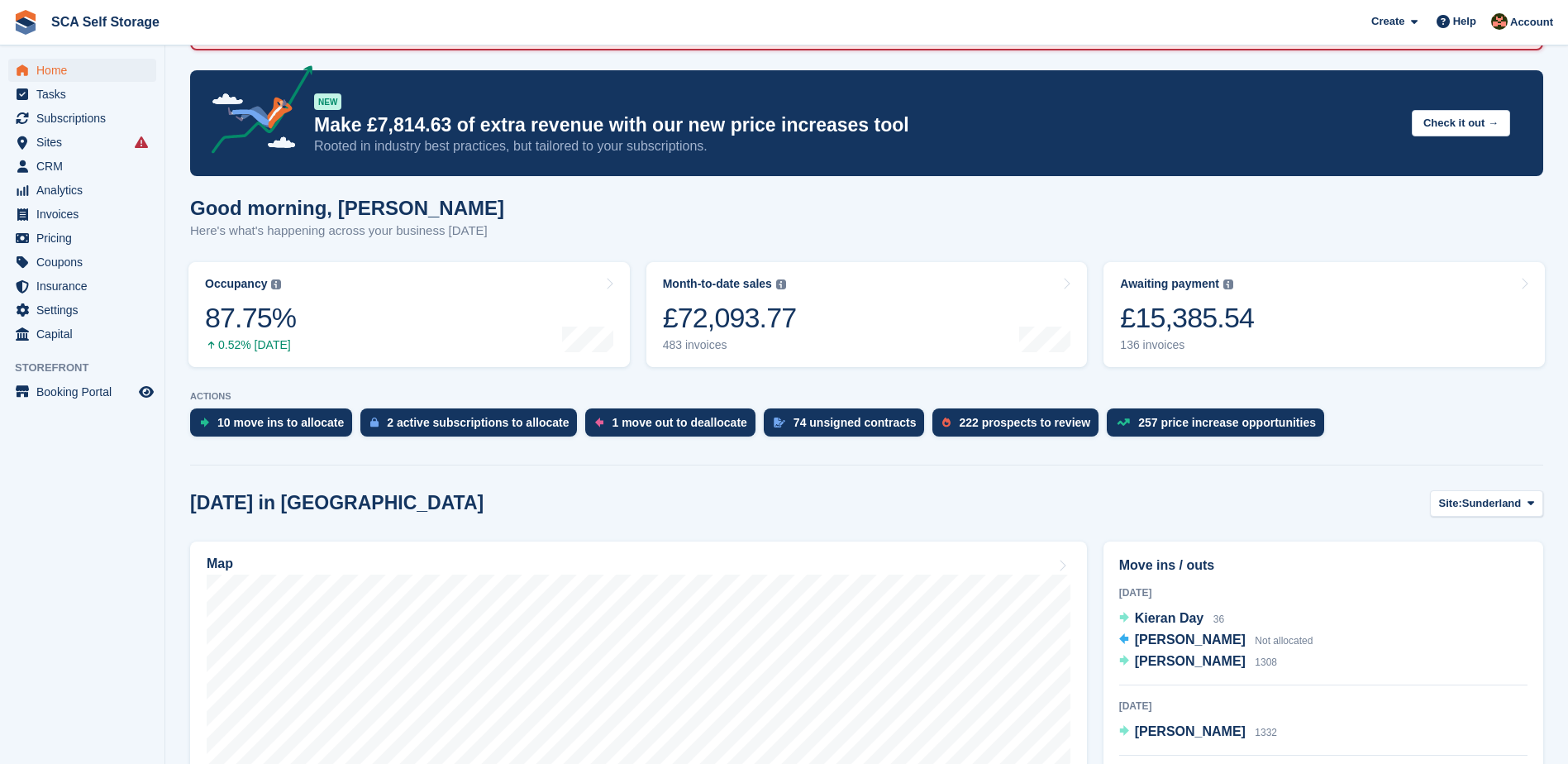
scroll to position [331, 0]
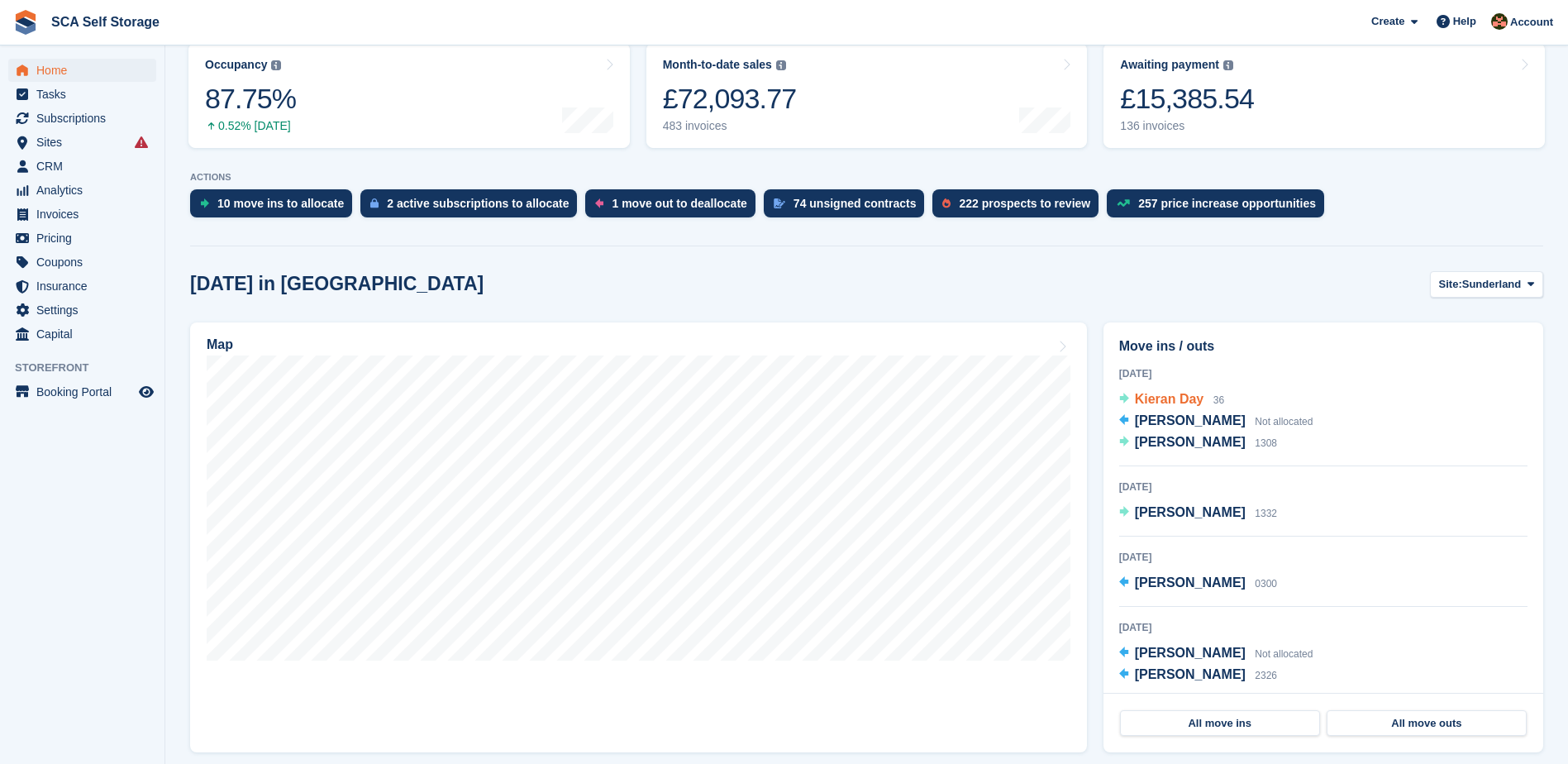
click at [1183, 406] on span "Kieran Day" at bounding box center [1171, 398] width 70 height 14
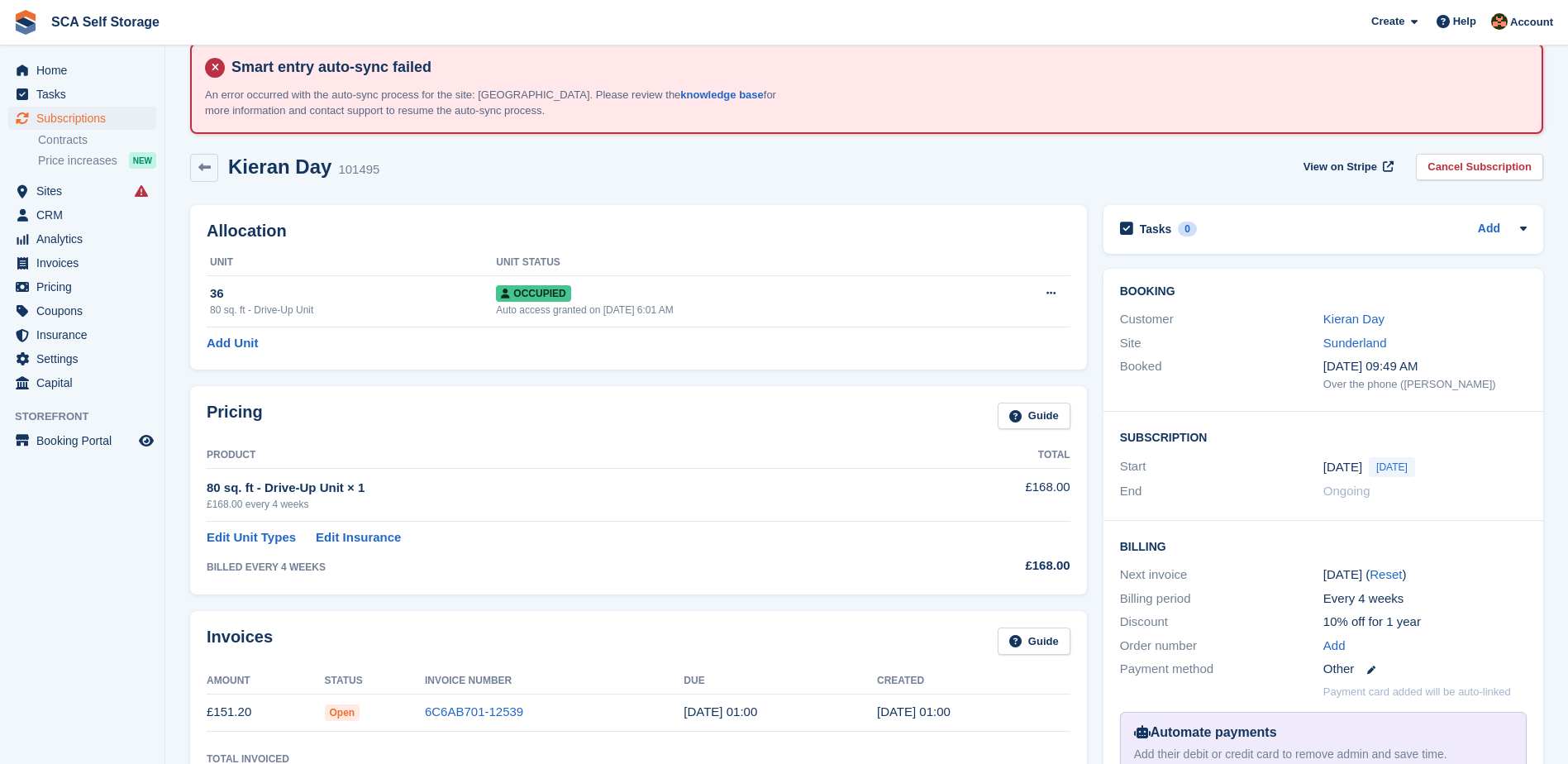
scroll to position [41, 0]
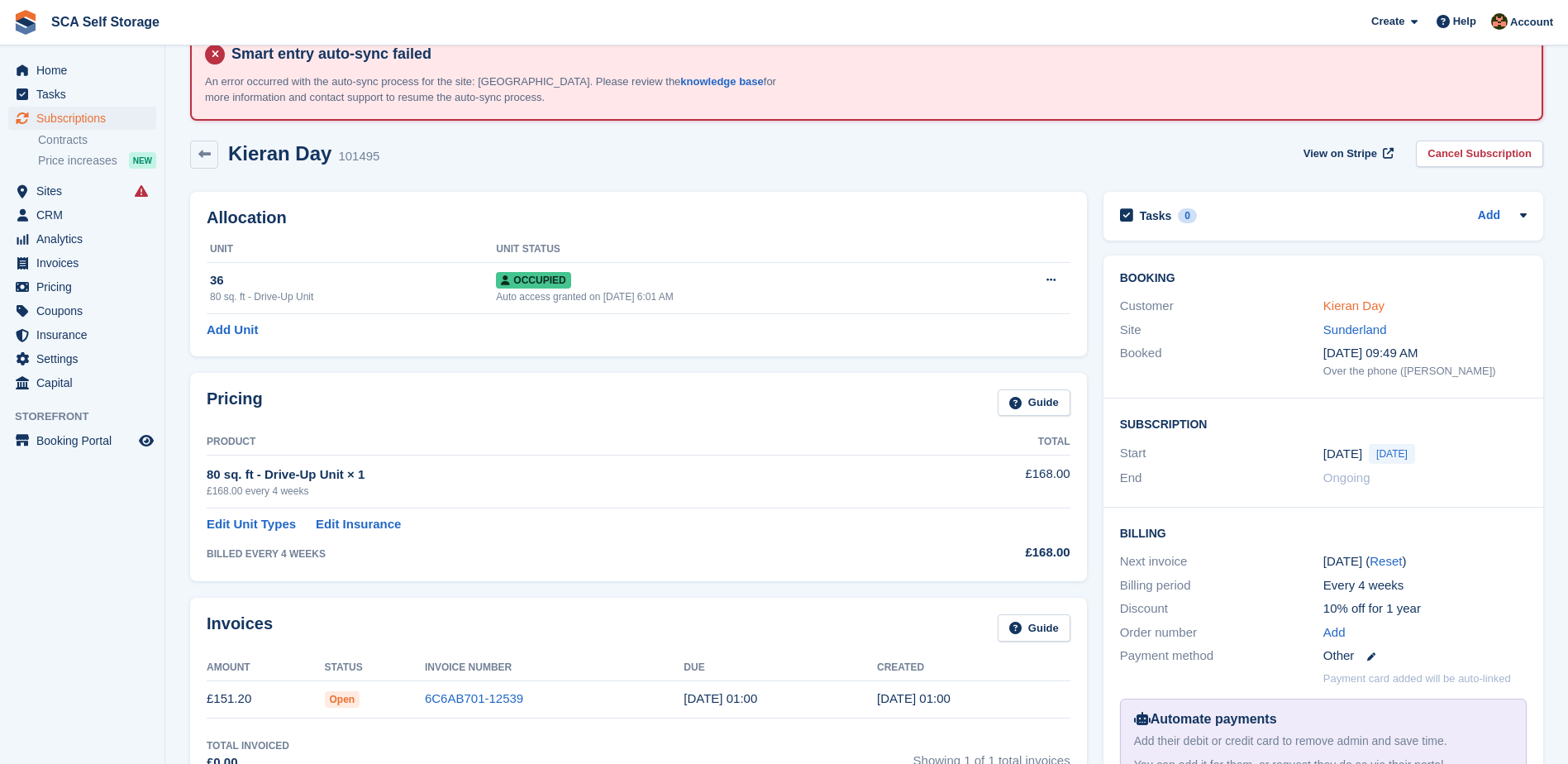
click at [1340, 310] on link "Kieran Day" at bounding box center [1354, 306] width 61 height 14
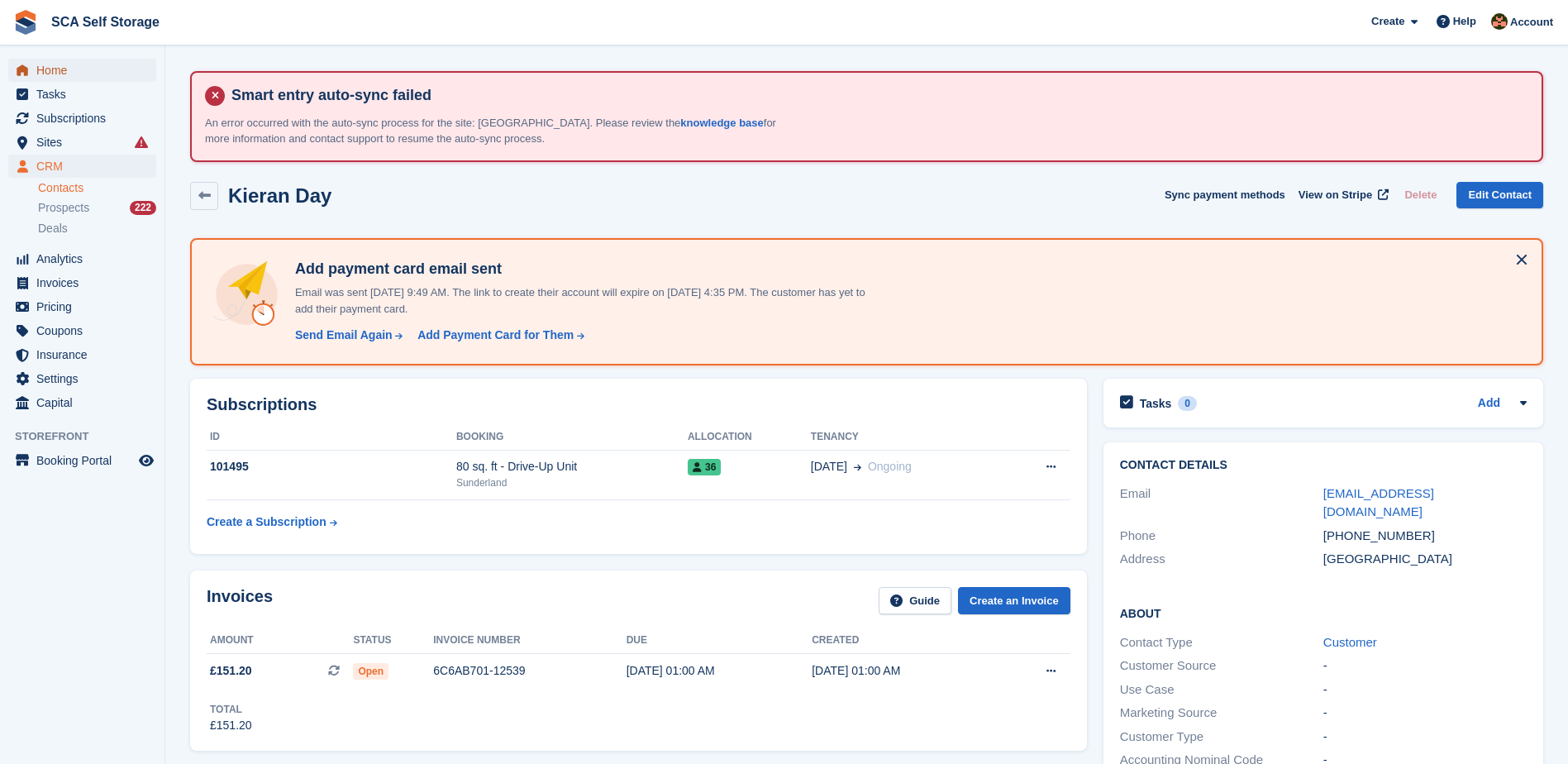
click at [59, 74] on span "Home" at bounding box center [87, 70] width 100 height 23
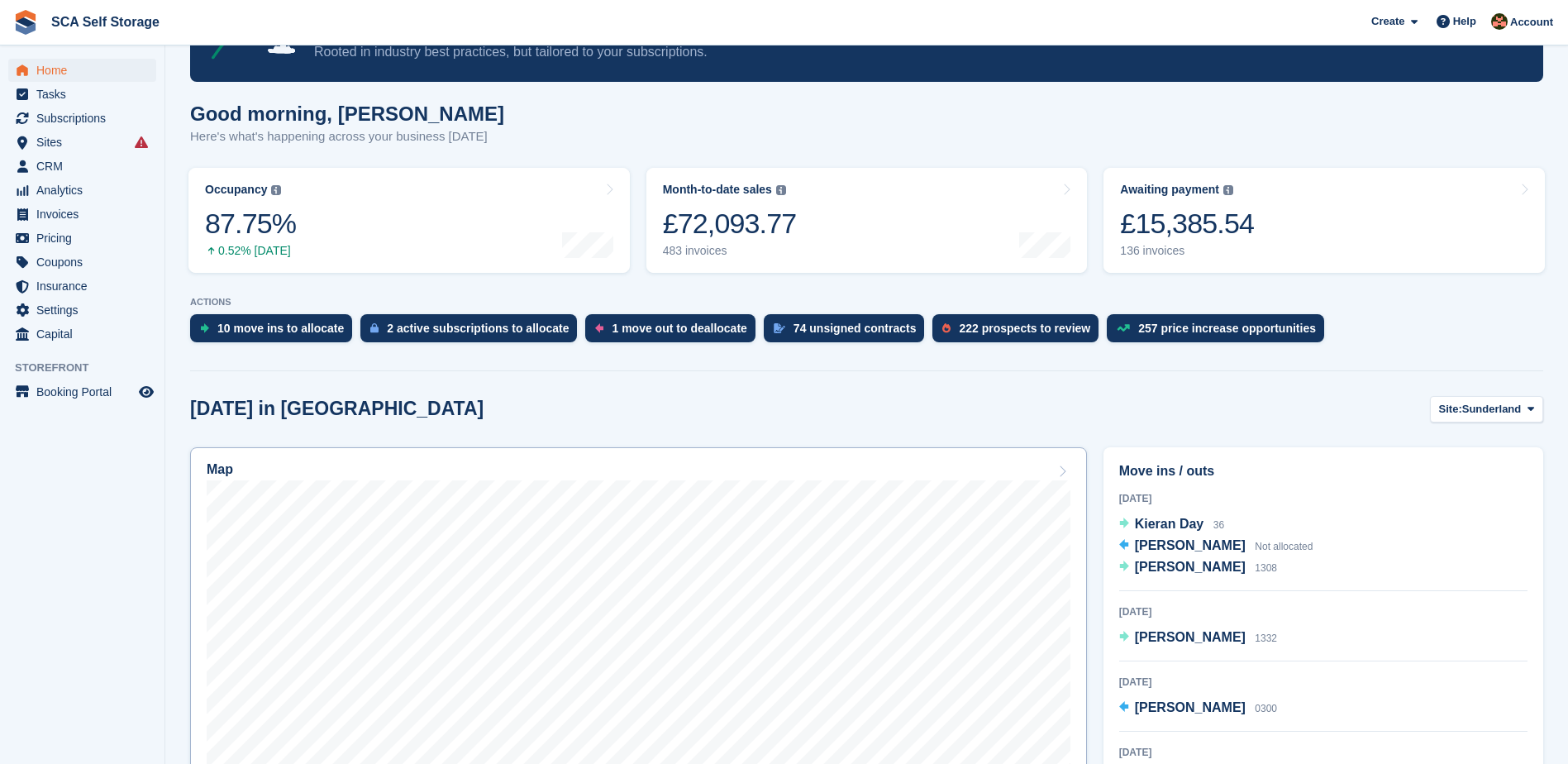
scroll to position [206, 0]
click at [1176, 569] on span "[PERSON_NAME]" at bounding box center [1190, 566] width 111 height 14
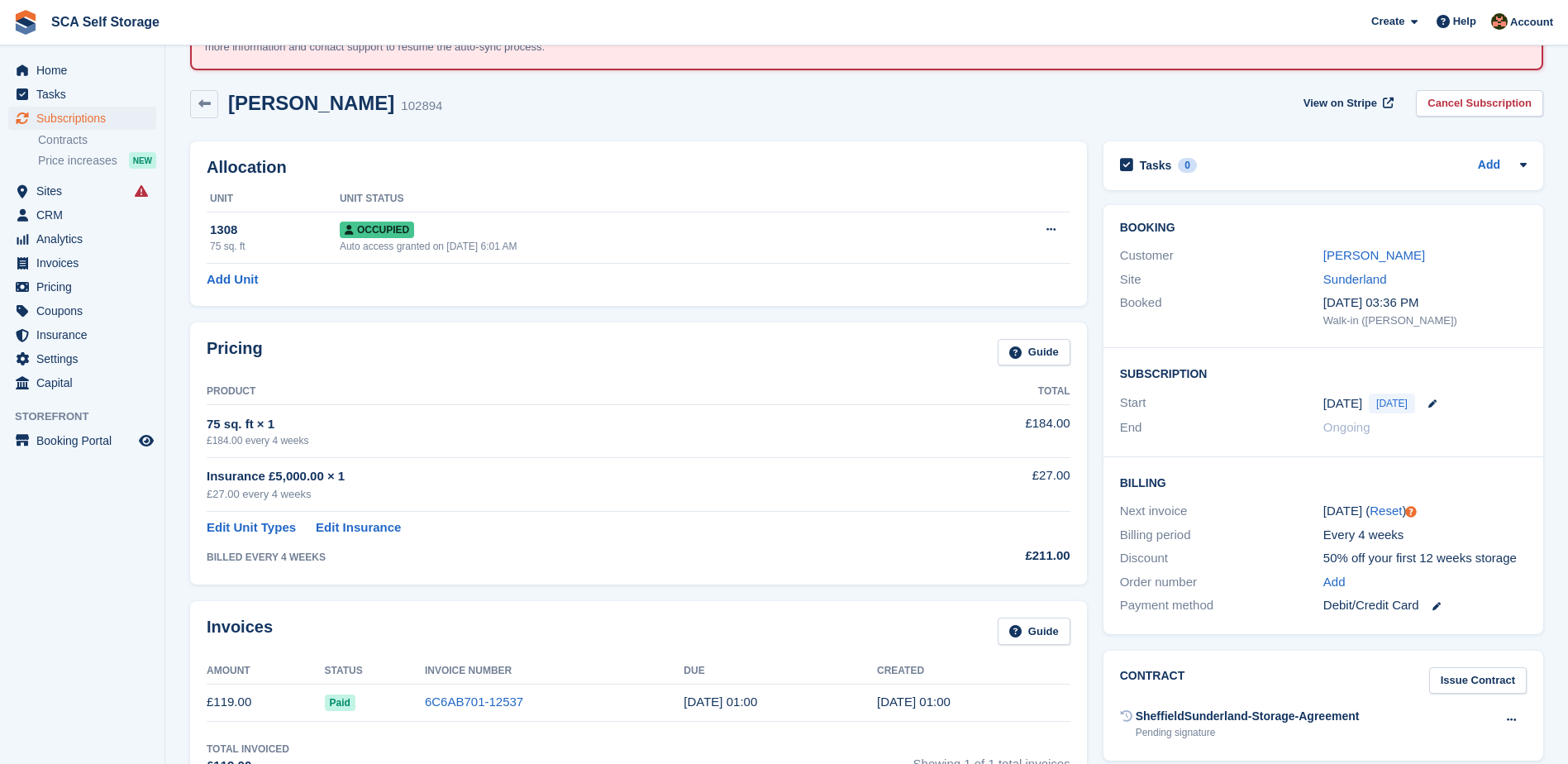
scroll to position [124, 0]
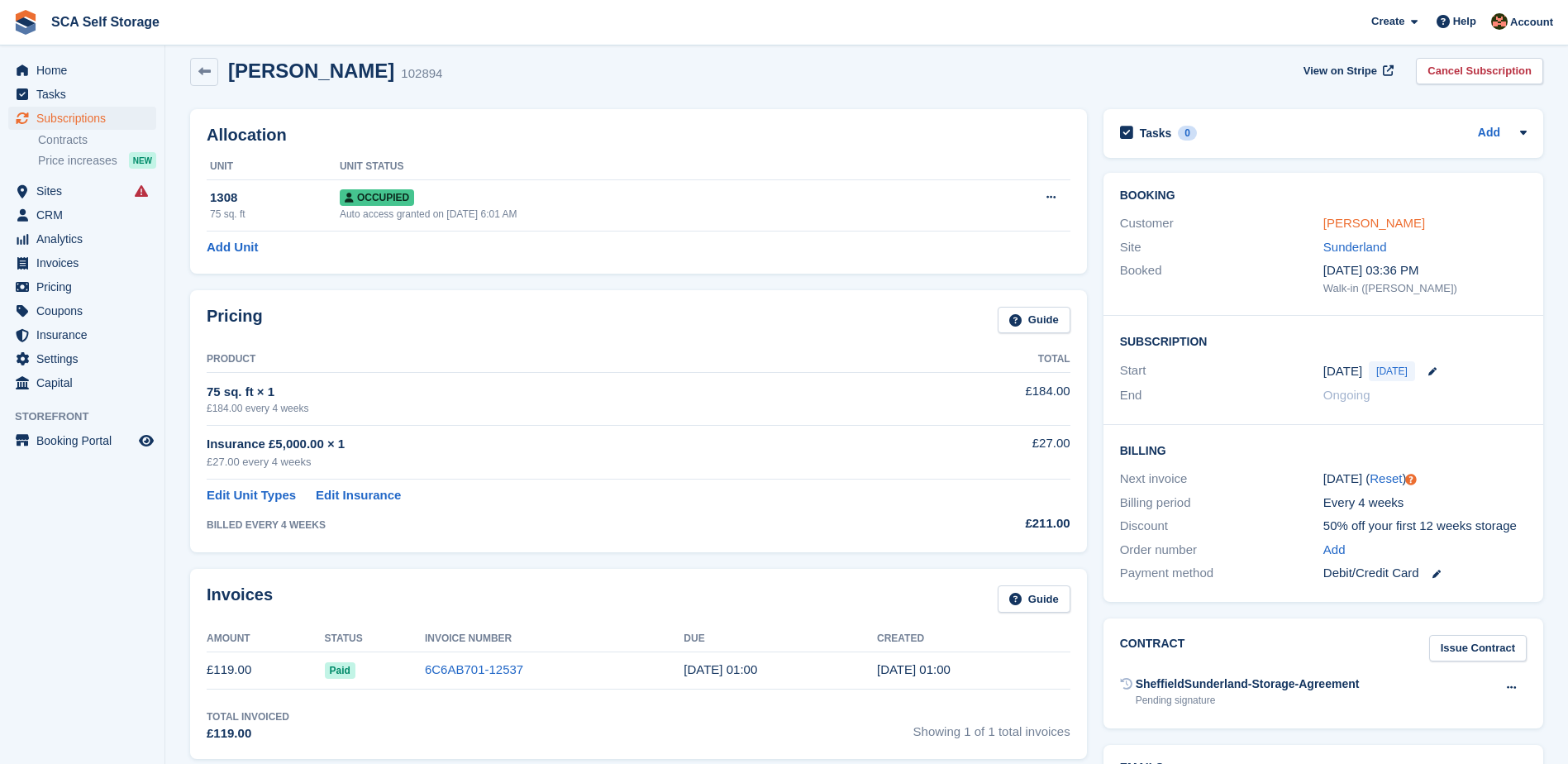
click at [1393, 222] on link "[PERSON_NAME]" at bounding box center [1375, 223] width 102 height 14
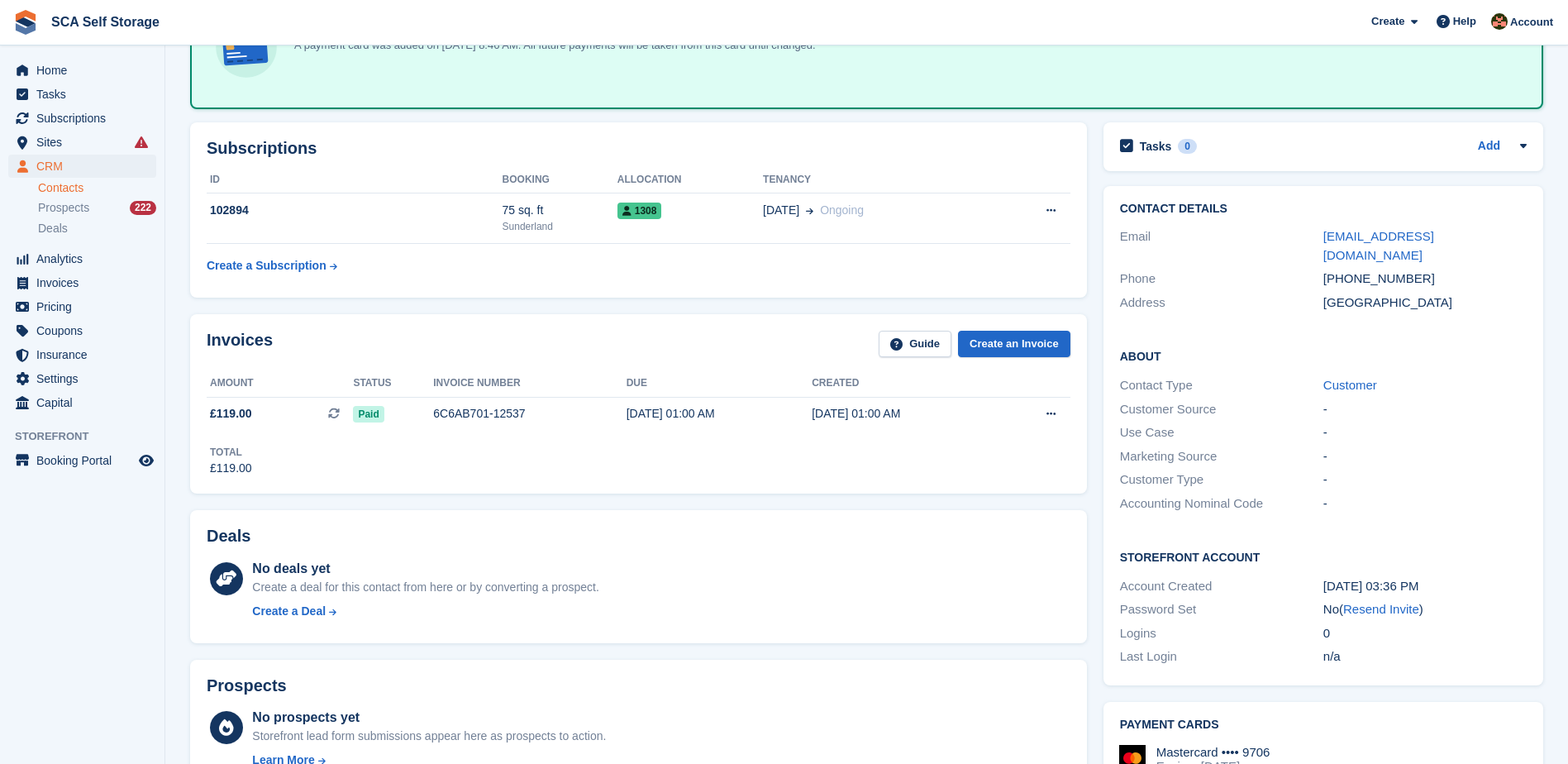
scroll to position [248, 0]
click at [74, 74] on span "Home" at bounding box center [87, 70] width 100 height 23
